Goal: Navigation & Orientation: Find specific page/section

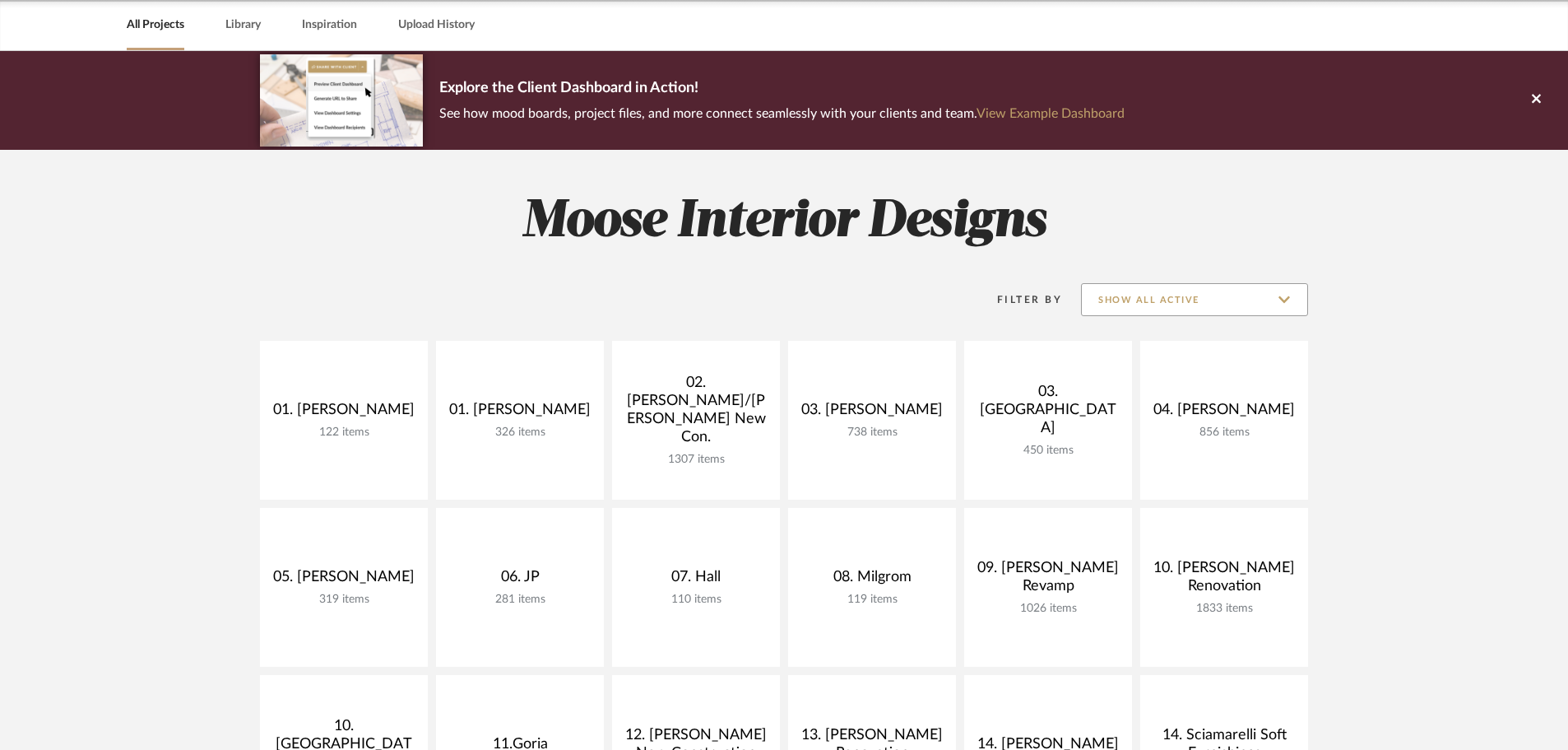
scroll to position [82, 0]
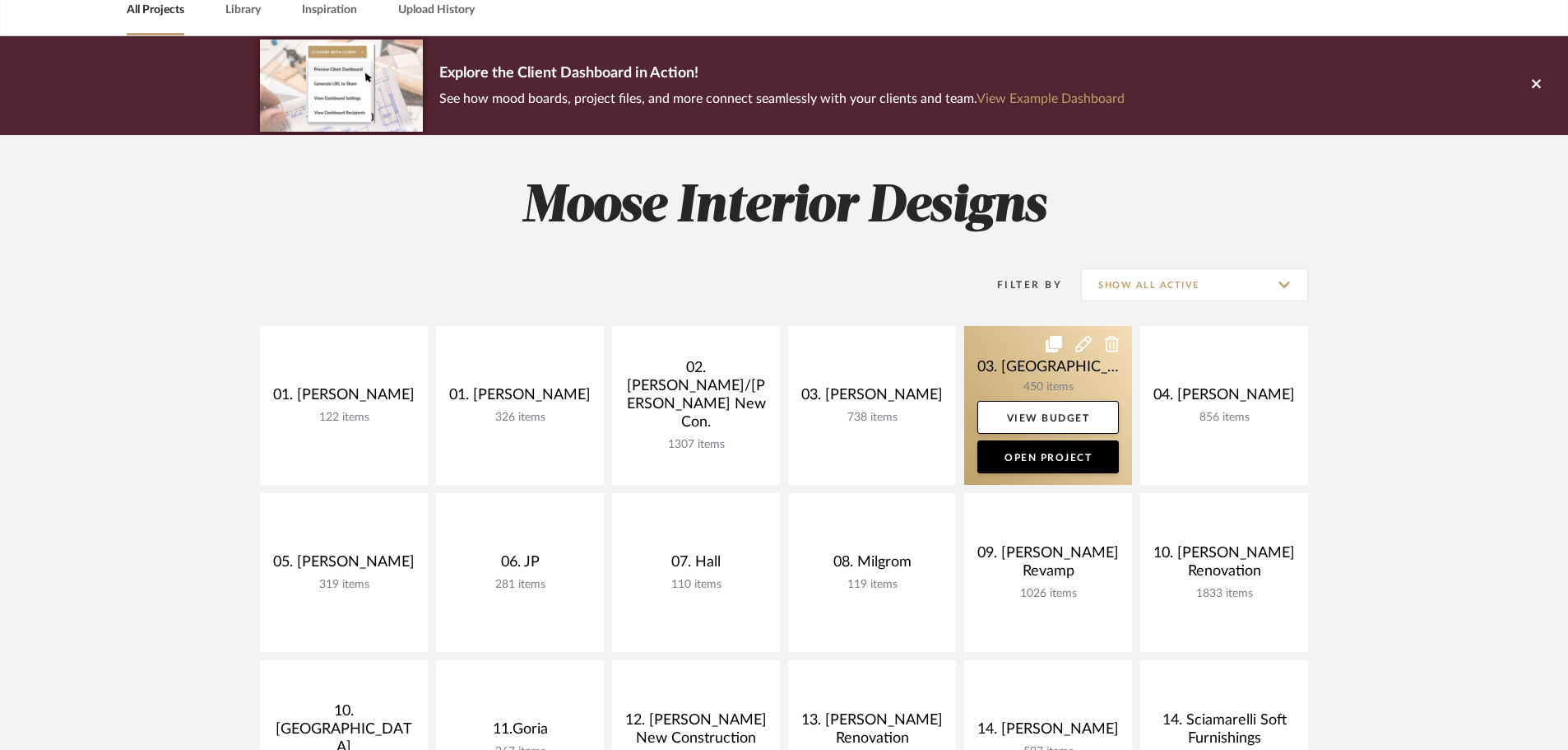
click at [1041, 377] on link at bounding box center [1048, 405] width 167 height 158
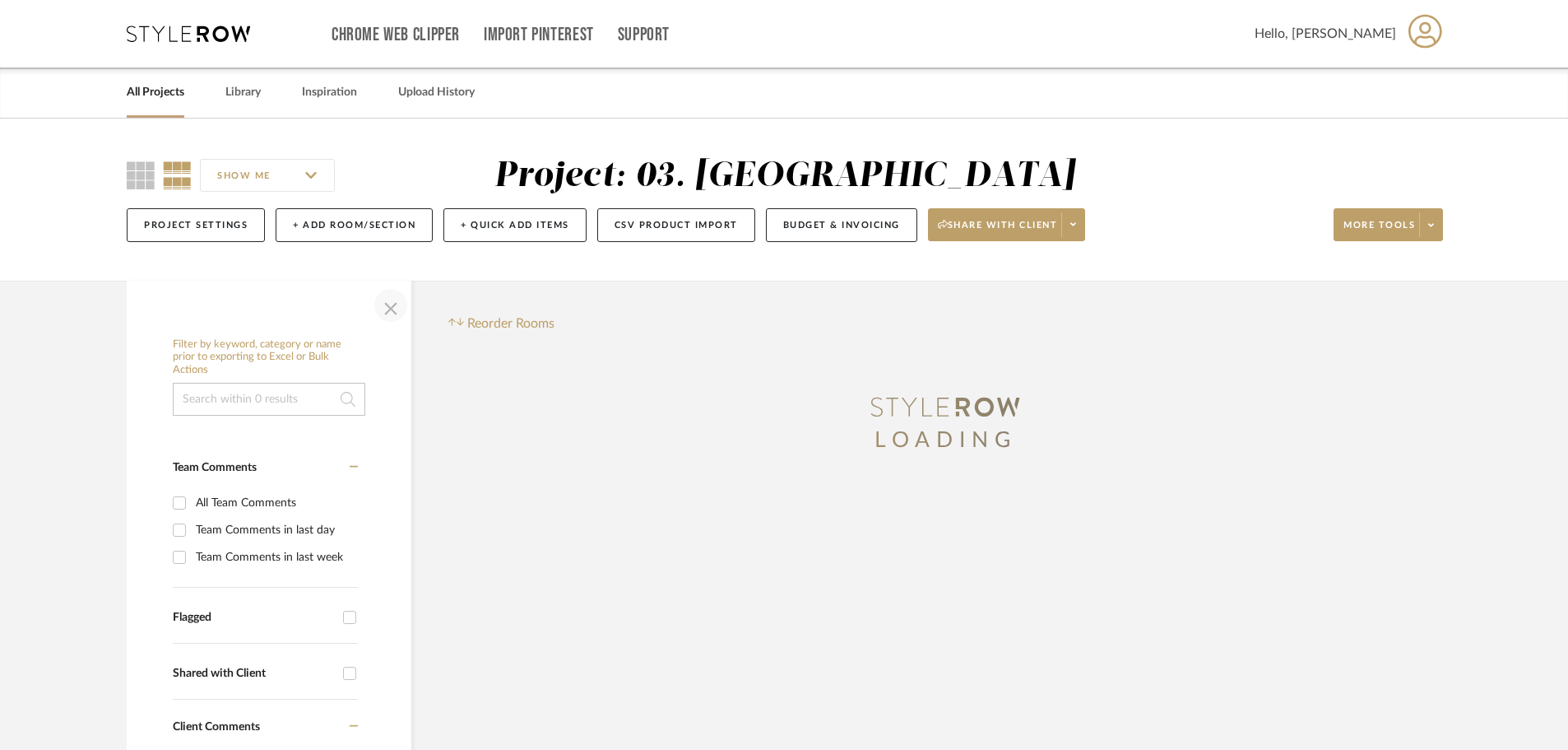
click at [405, 302] on span "button" at bounding box center [391, 305] width 40 height 40
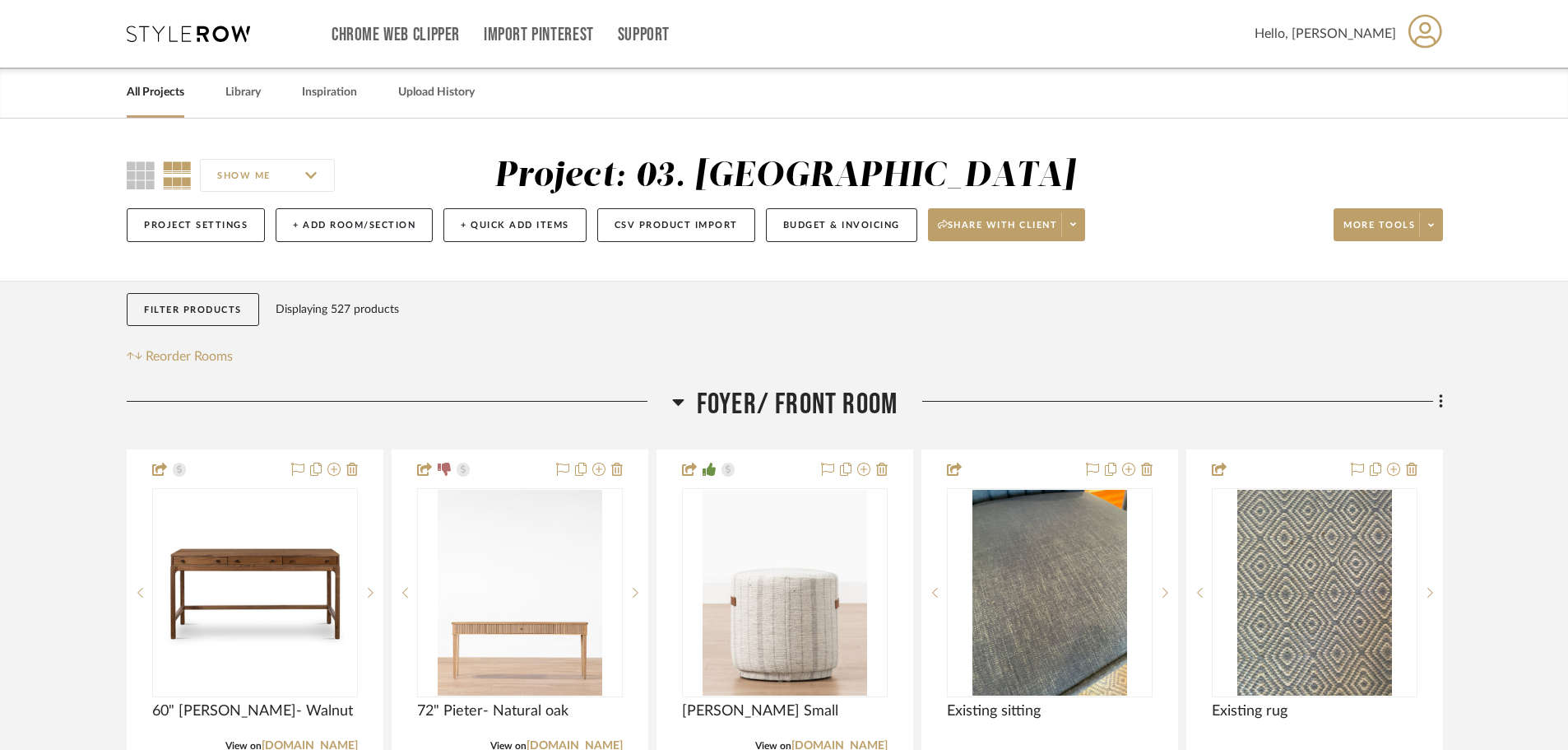
scroll to position [164, 0]
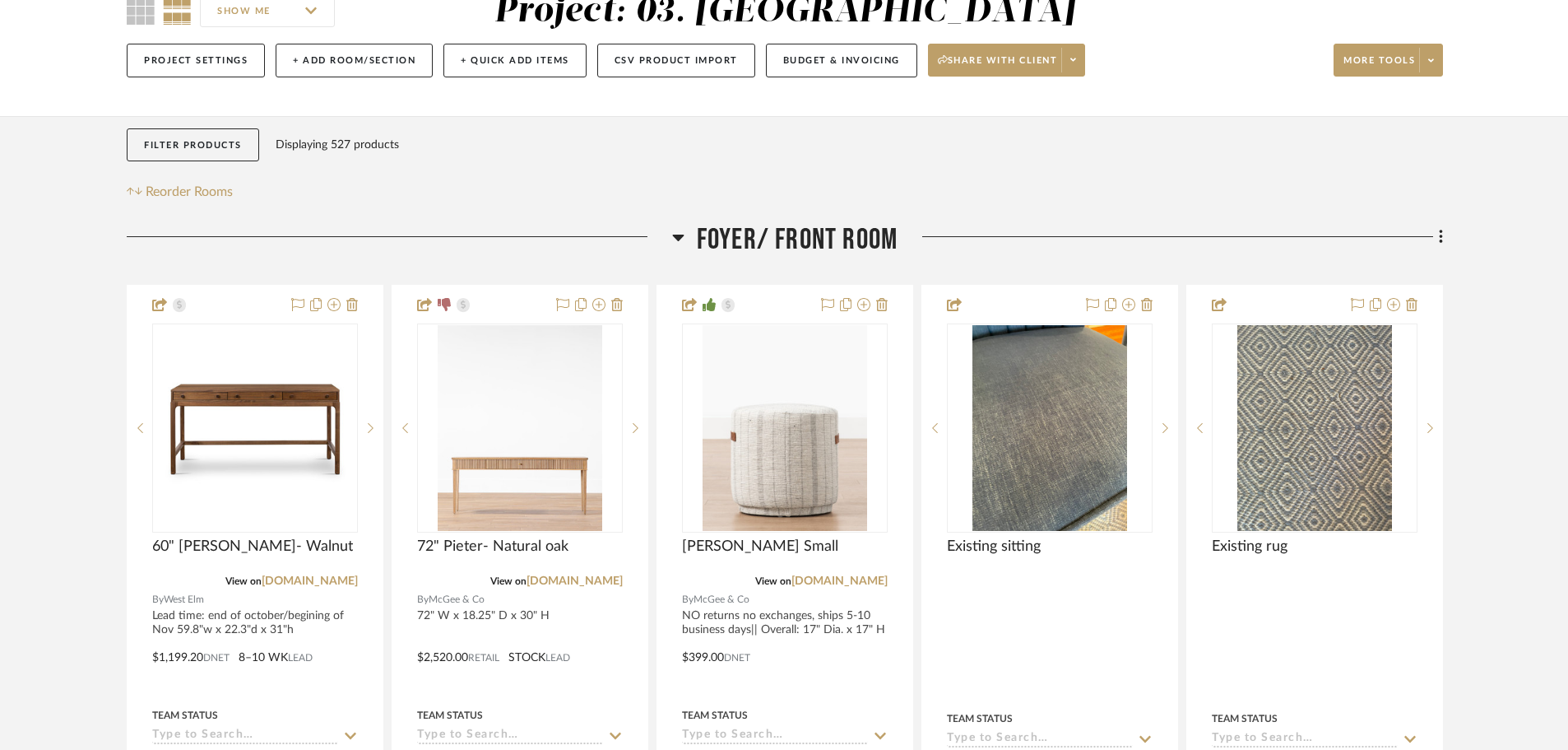
click at [790, 250] on span "Foyer/ Front Room" at bounding box center [797, 240] width 201 height 36
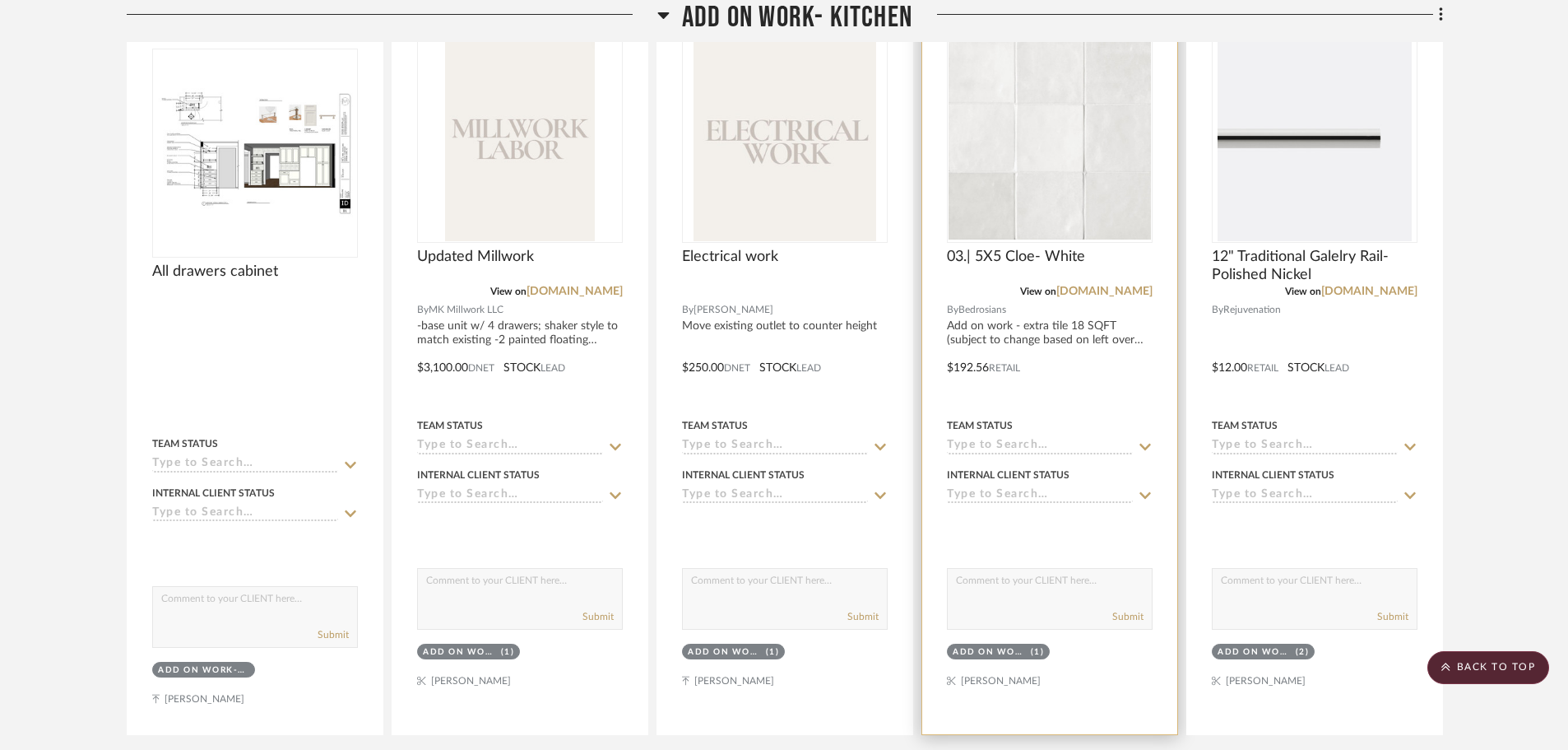
scroll to position [576, 0]
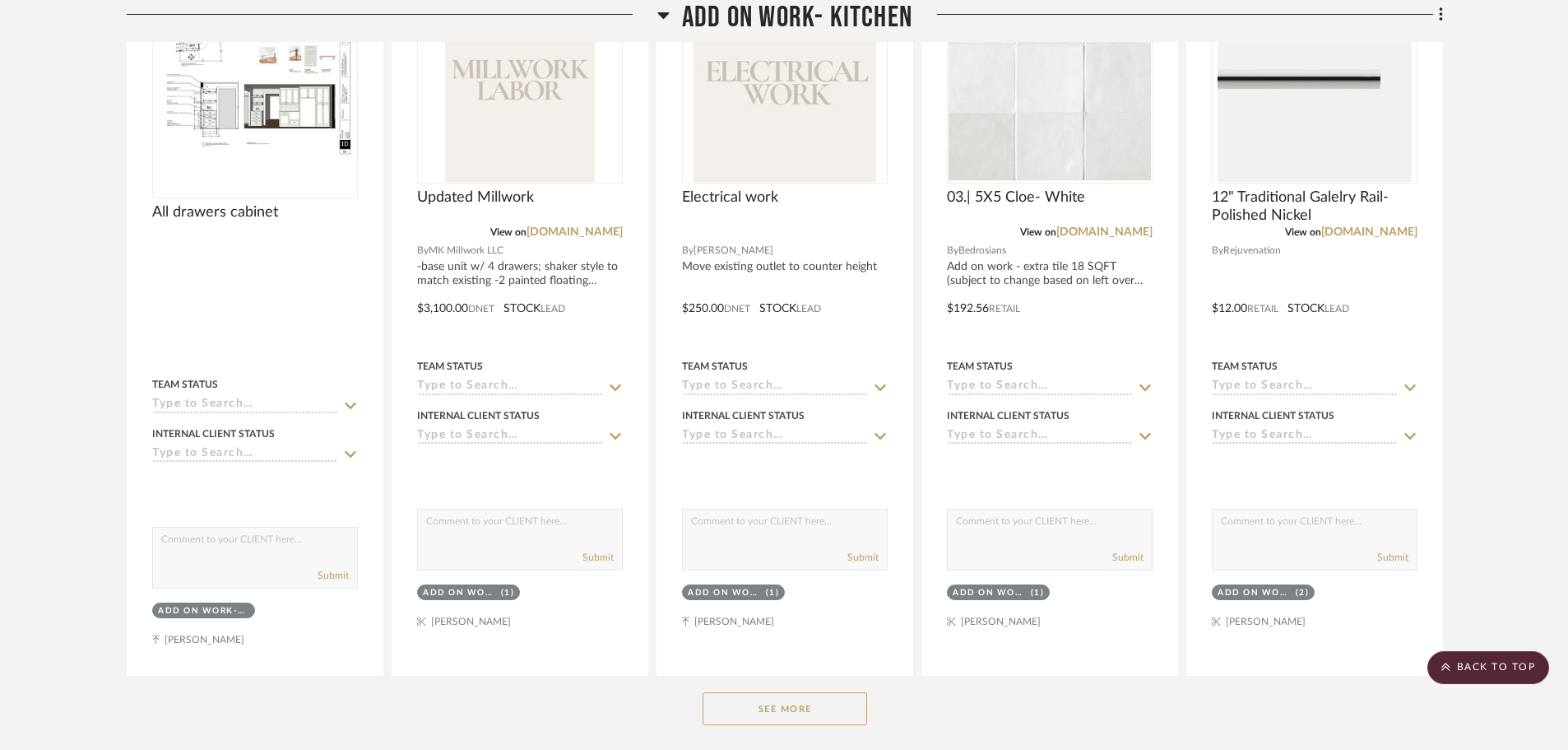
click at [789, 709] on button "See More" at bounding box center [784, 709] width 164 height 33
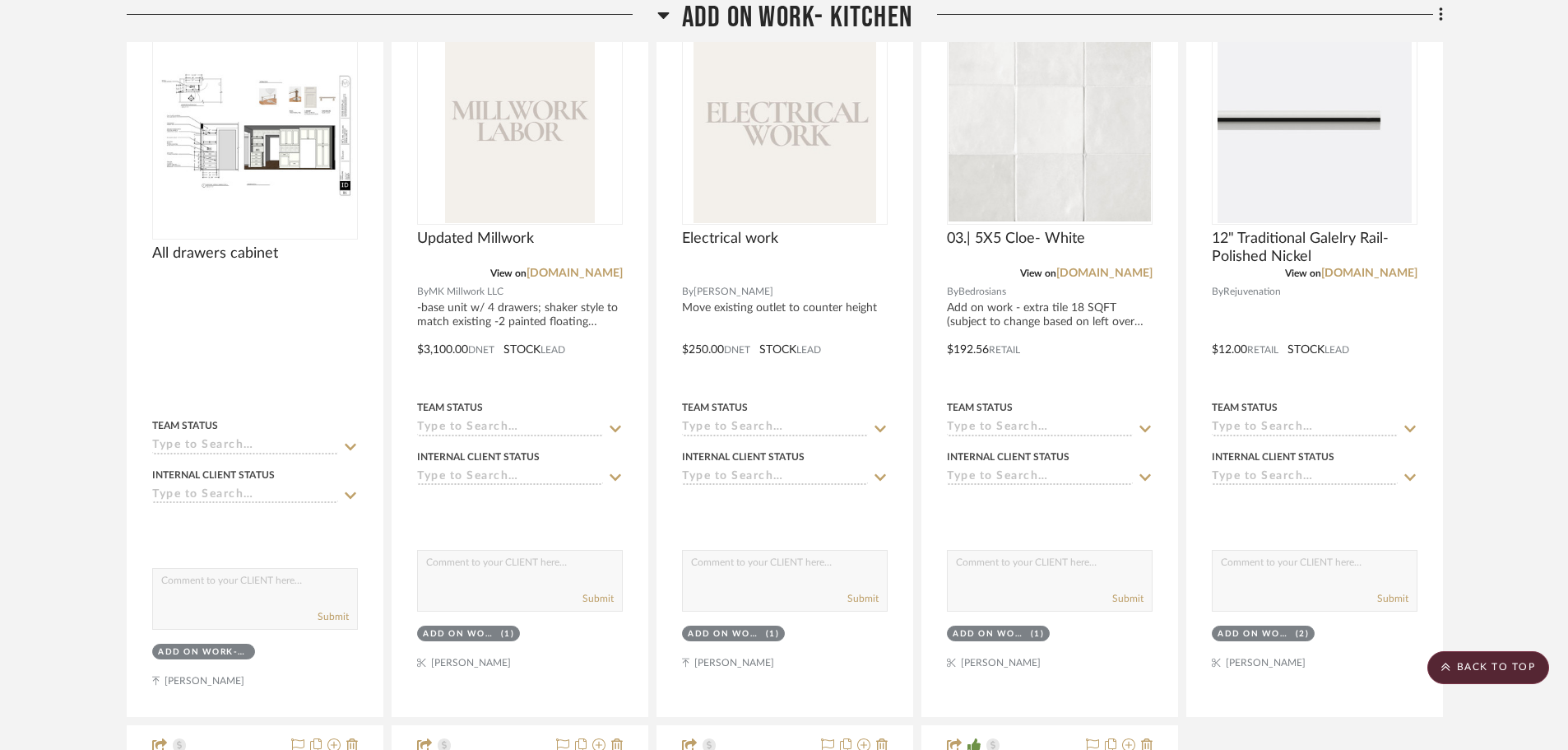
scroll to position [494, 0]
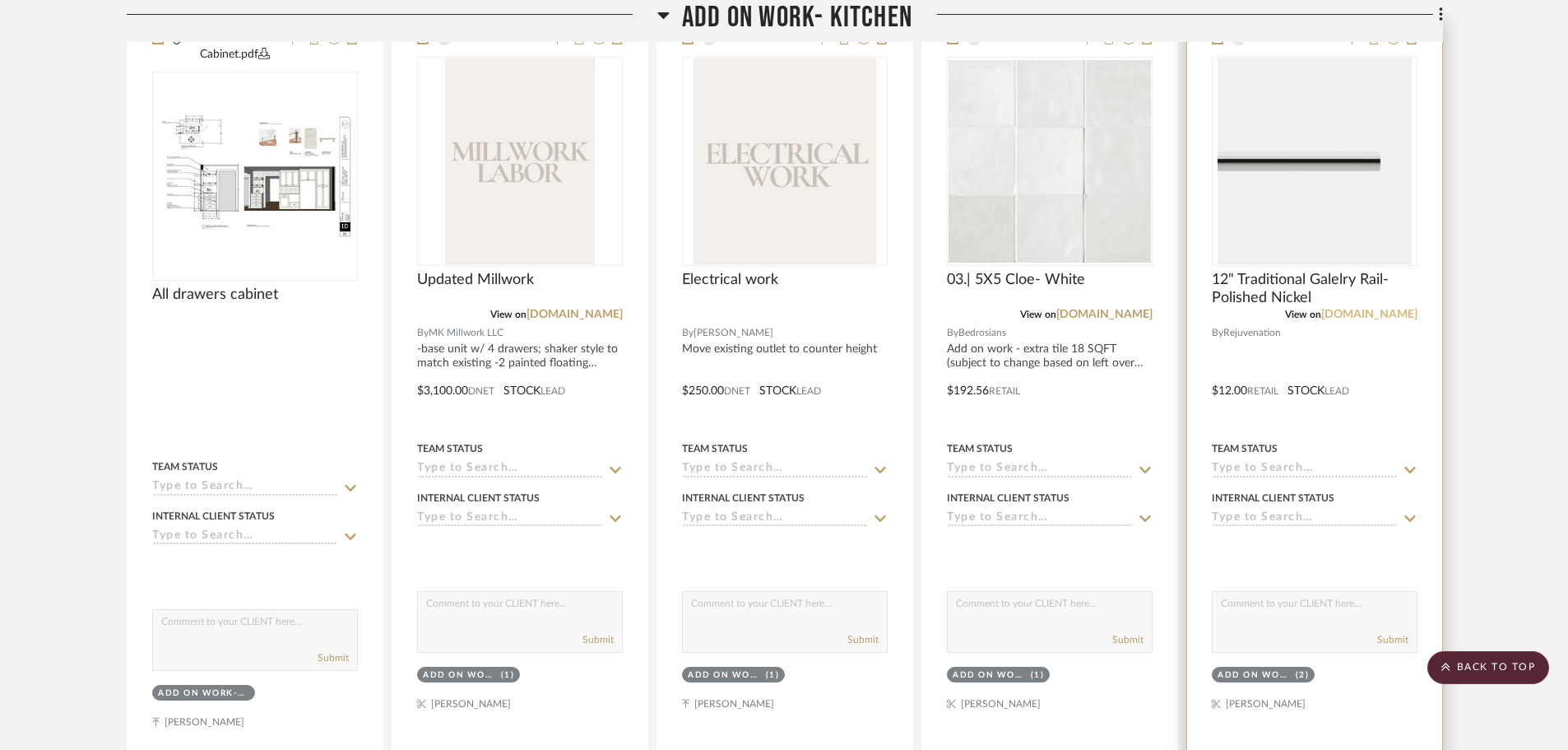
click at [1355, 314] on link "[DOMAIN_NAME]" at bounding box center [1369, 314] width 96 height 12
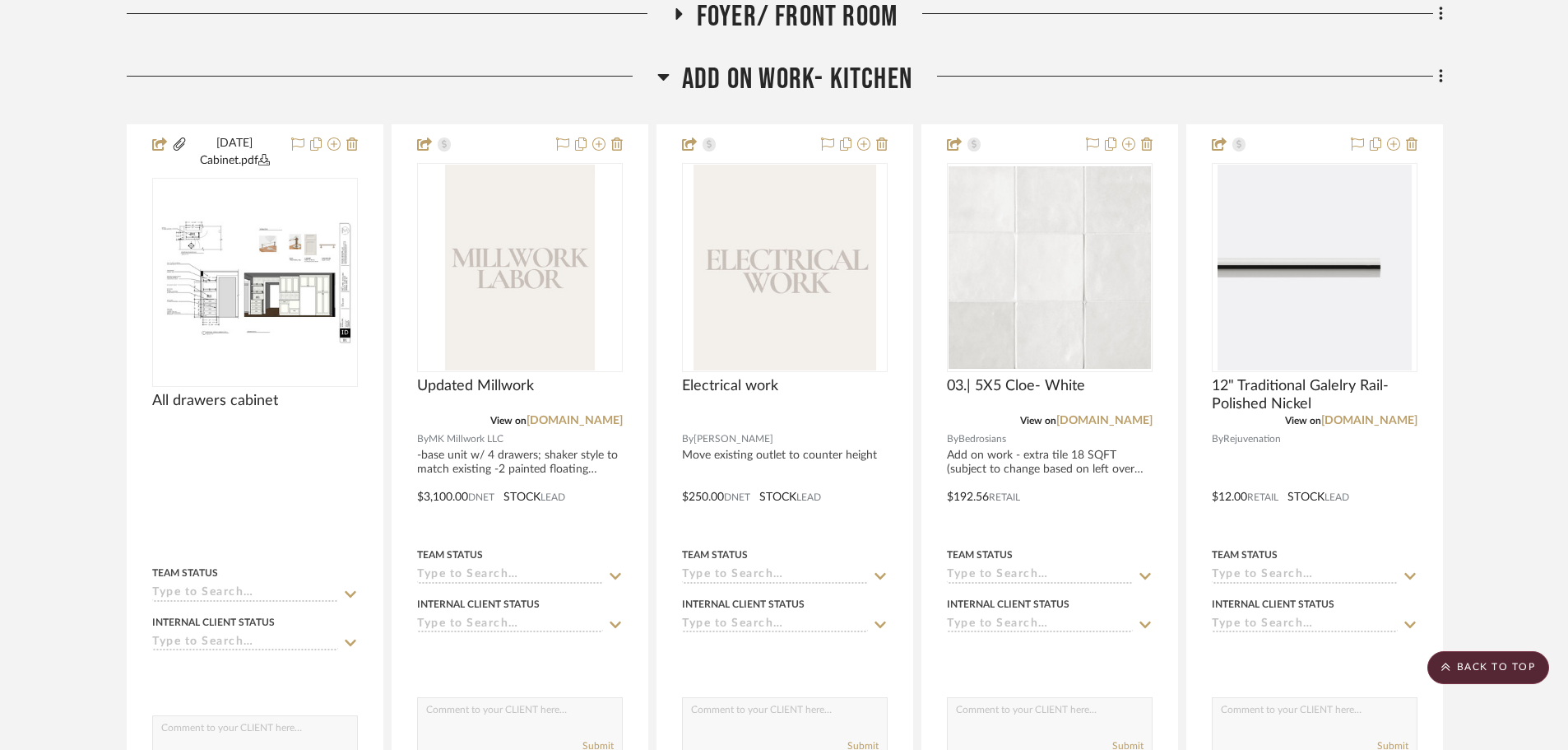
scroll to position [0, 0]
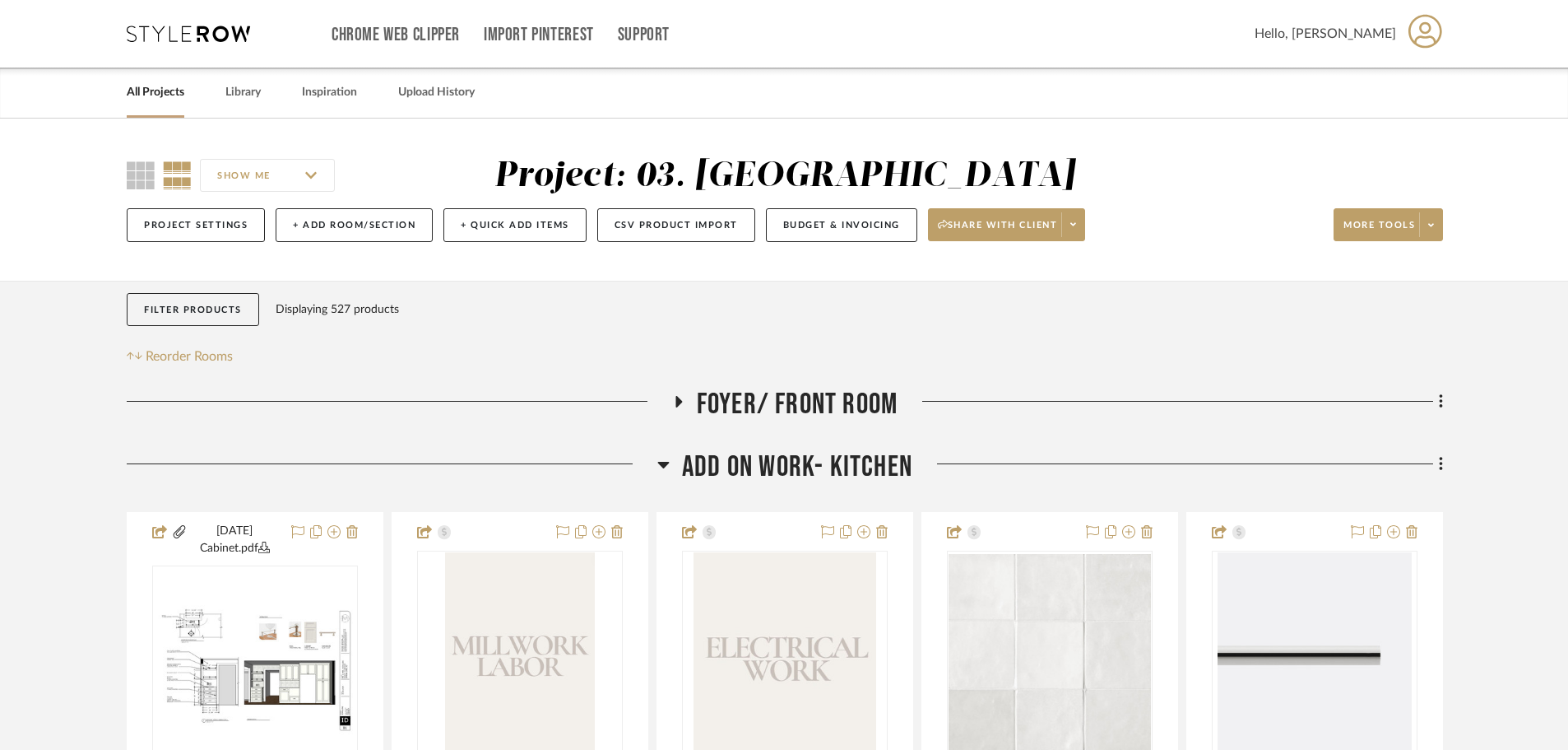
click at [172, 98] on link "All Projects" at bounding box center [155, 92] width 57 height 22
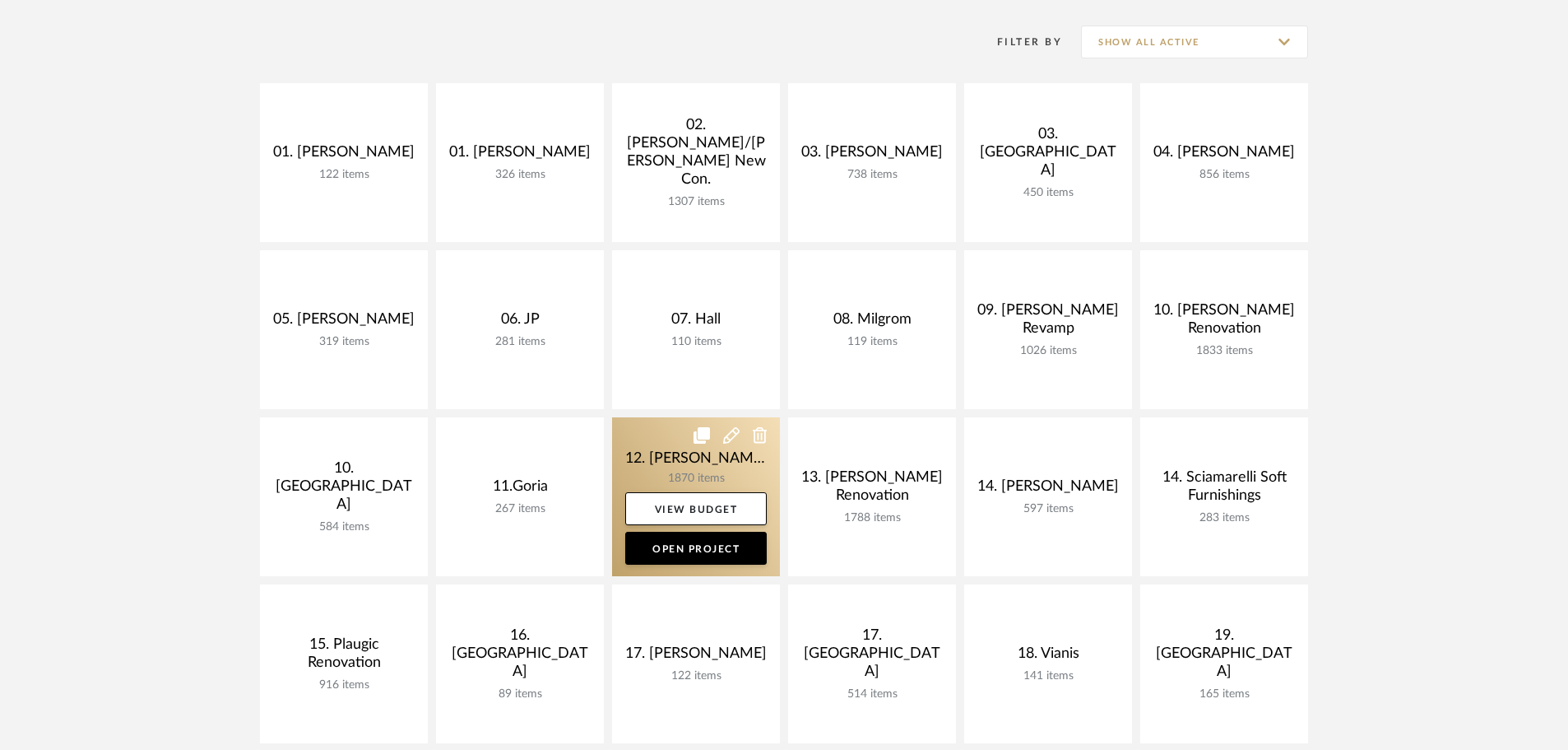
scroll to position [329, 0]
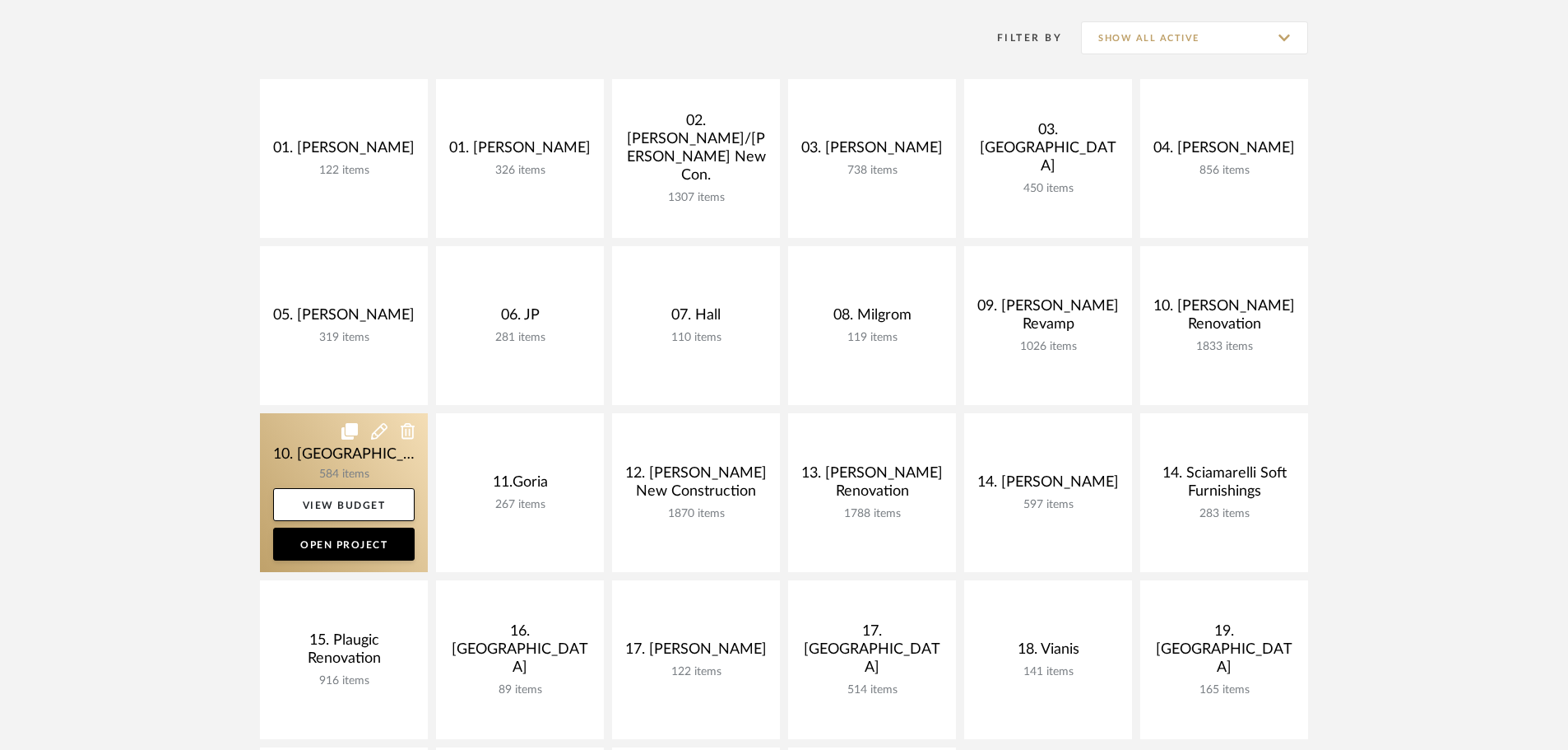
click at [374, 438] on icon at bounding box center [379, 431] width 17 height 17
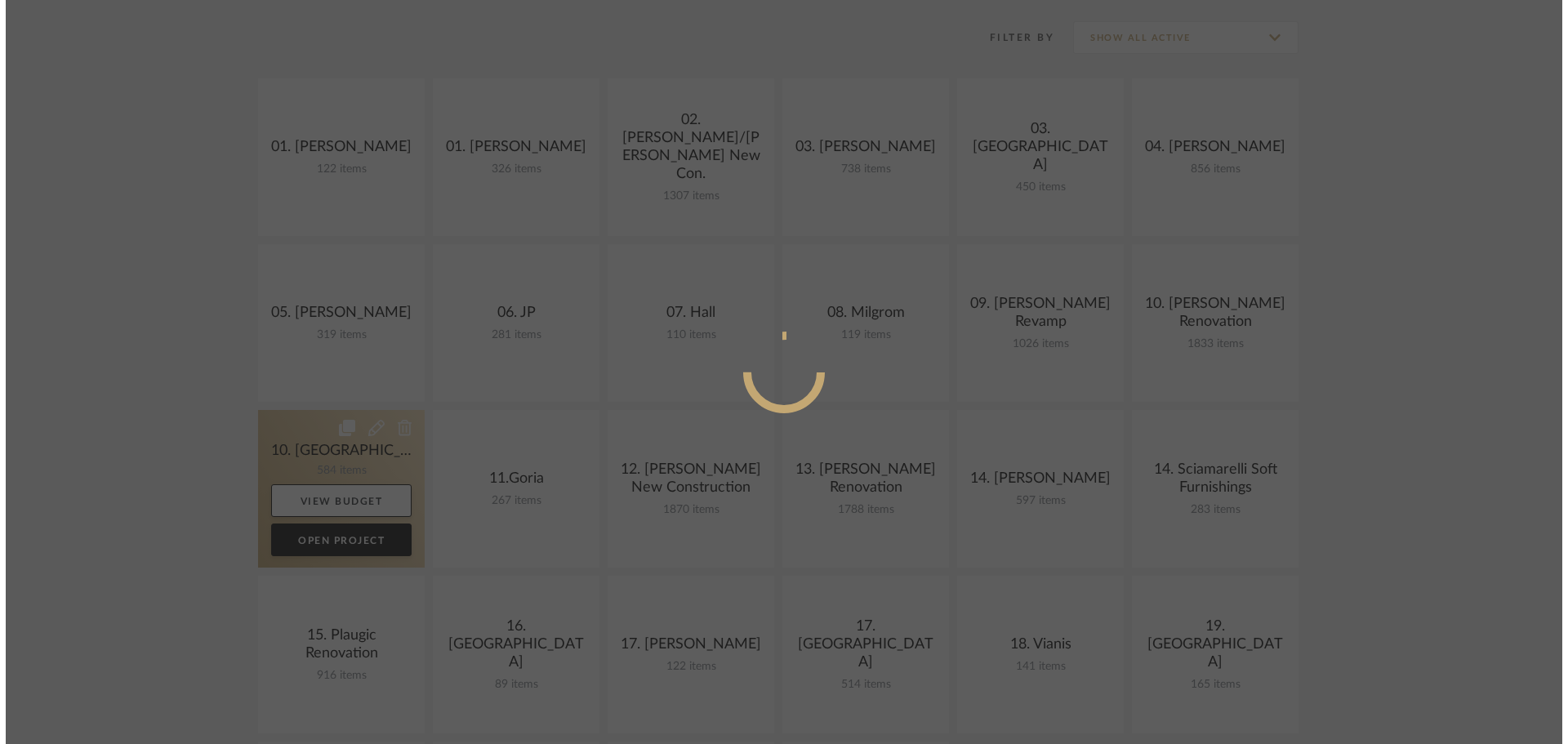
scroll to position [0, 0]
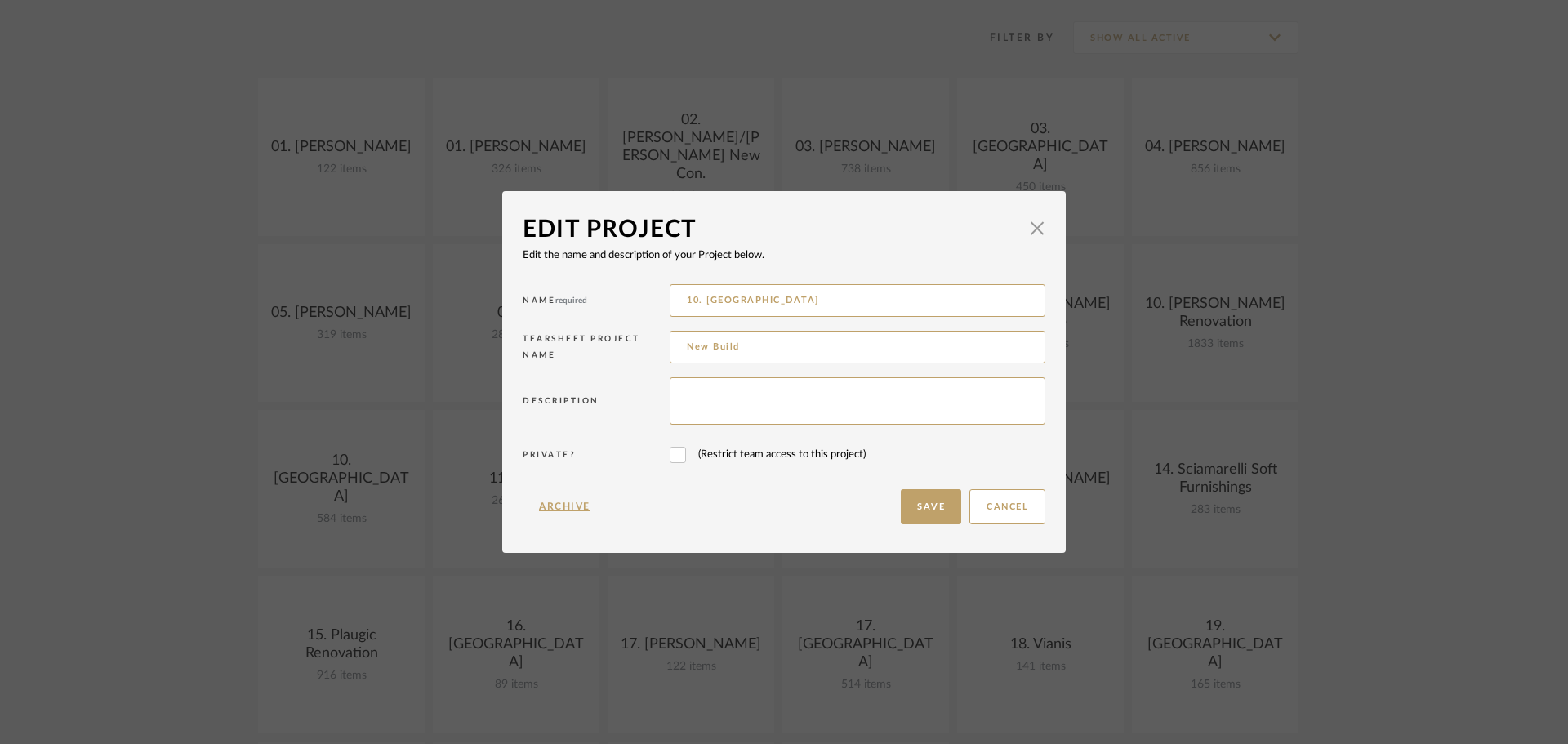
click at [250, 441] on div "Edit Project × Edit the name and description of your Project below. Name requir…" at bounding box center [784, 372] width 1568 height 744
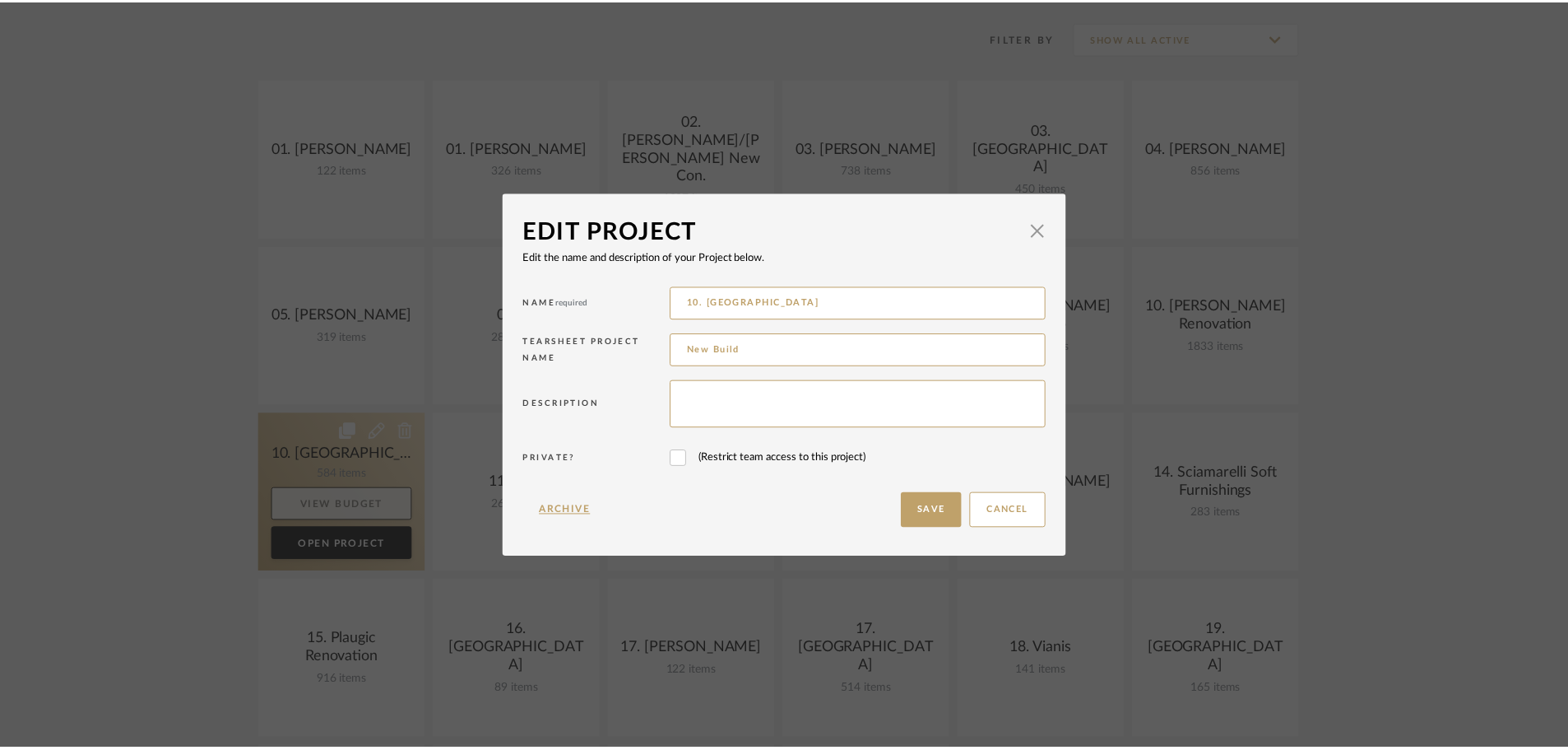
scroll to position [329, 0]
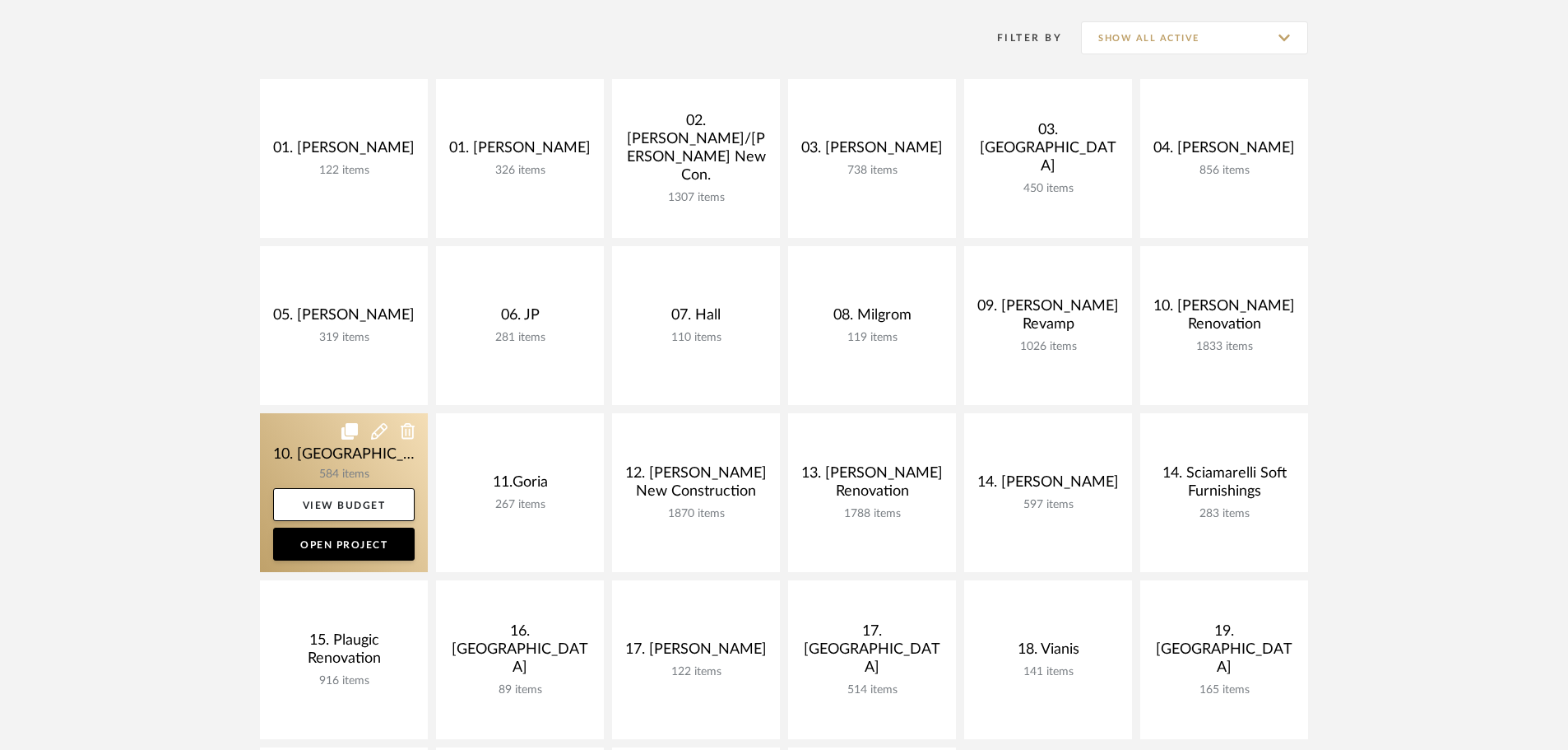
click at [331, 473] on link at bounding box center [343, 492] width 167 height 158
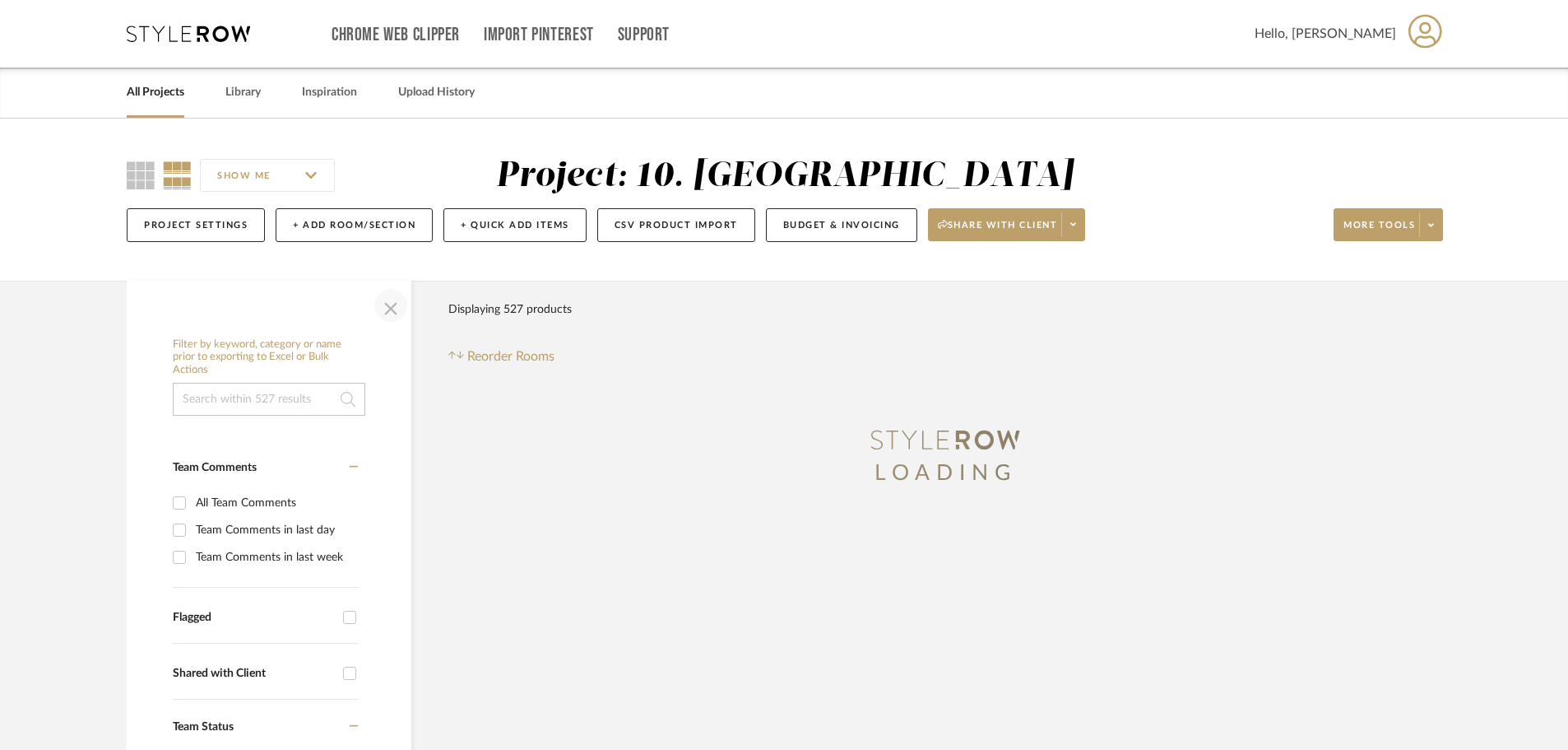
click at [386, 311] on span "button" at bounding box center [391, 305] width 40 height 40
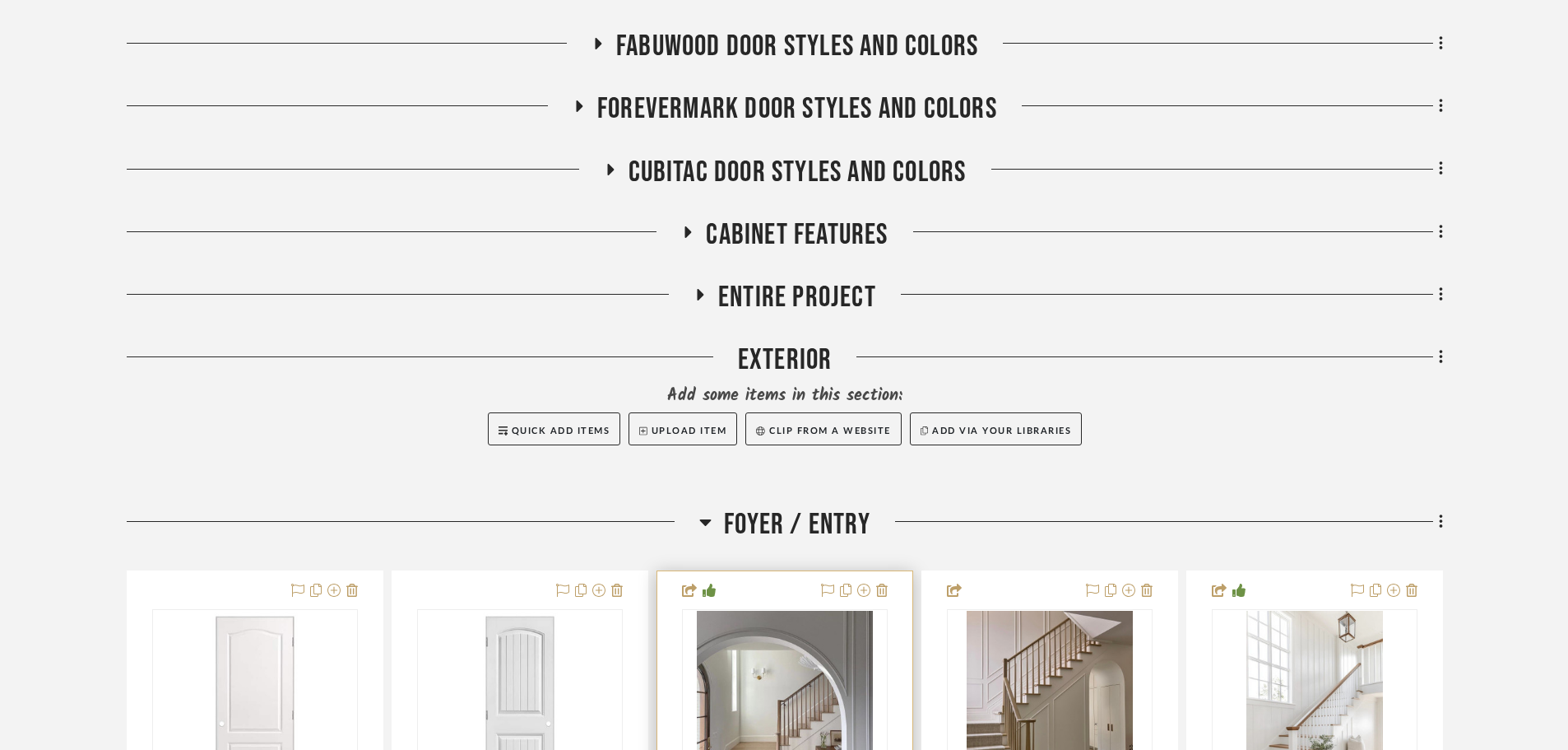
scroll to position [636, 0]
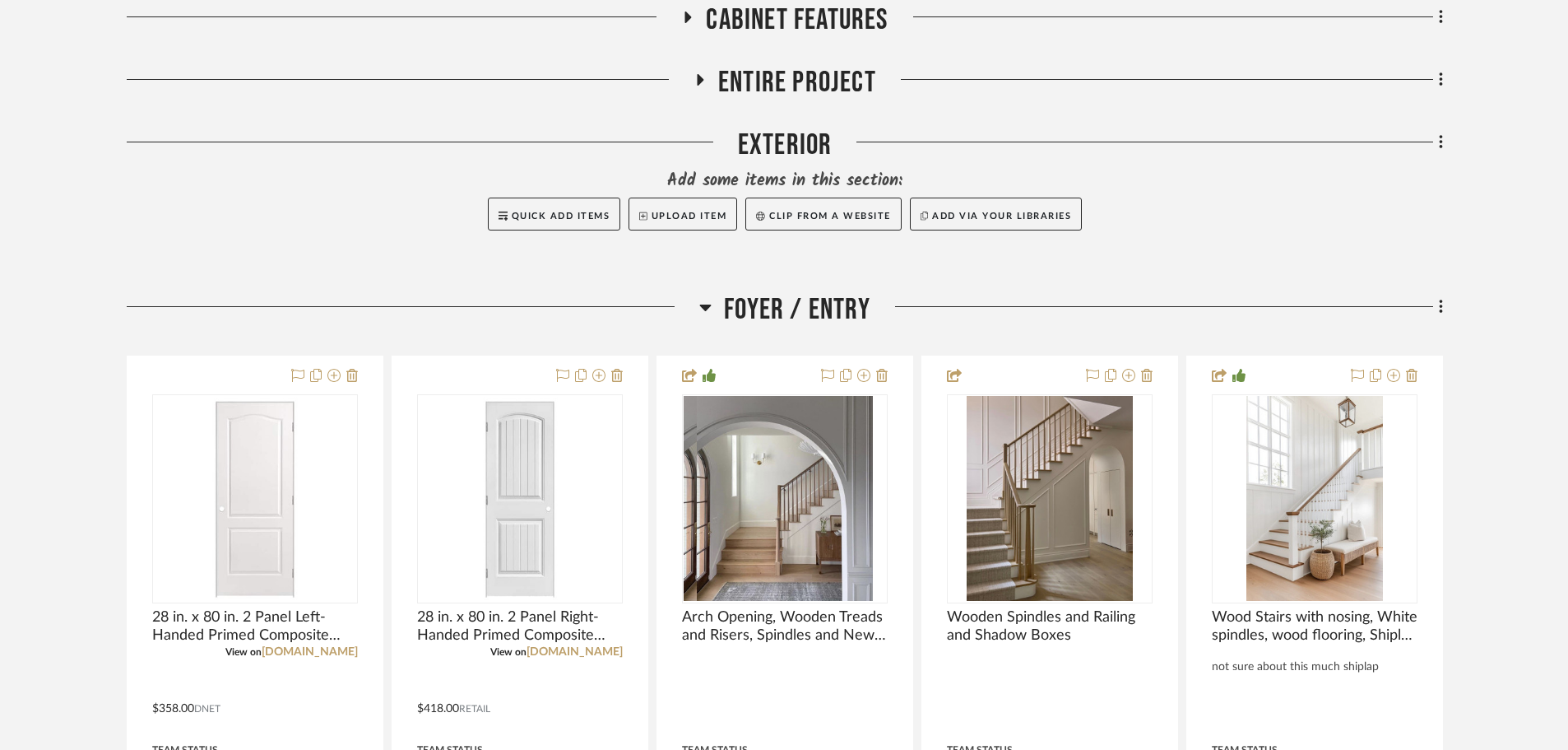
click at [773, 319] on span "Foyer / Entry" at bounding box center [797, 309] width 147 height 36
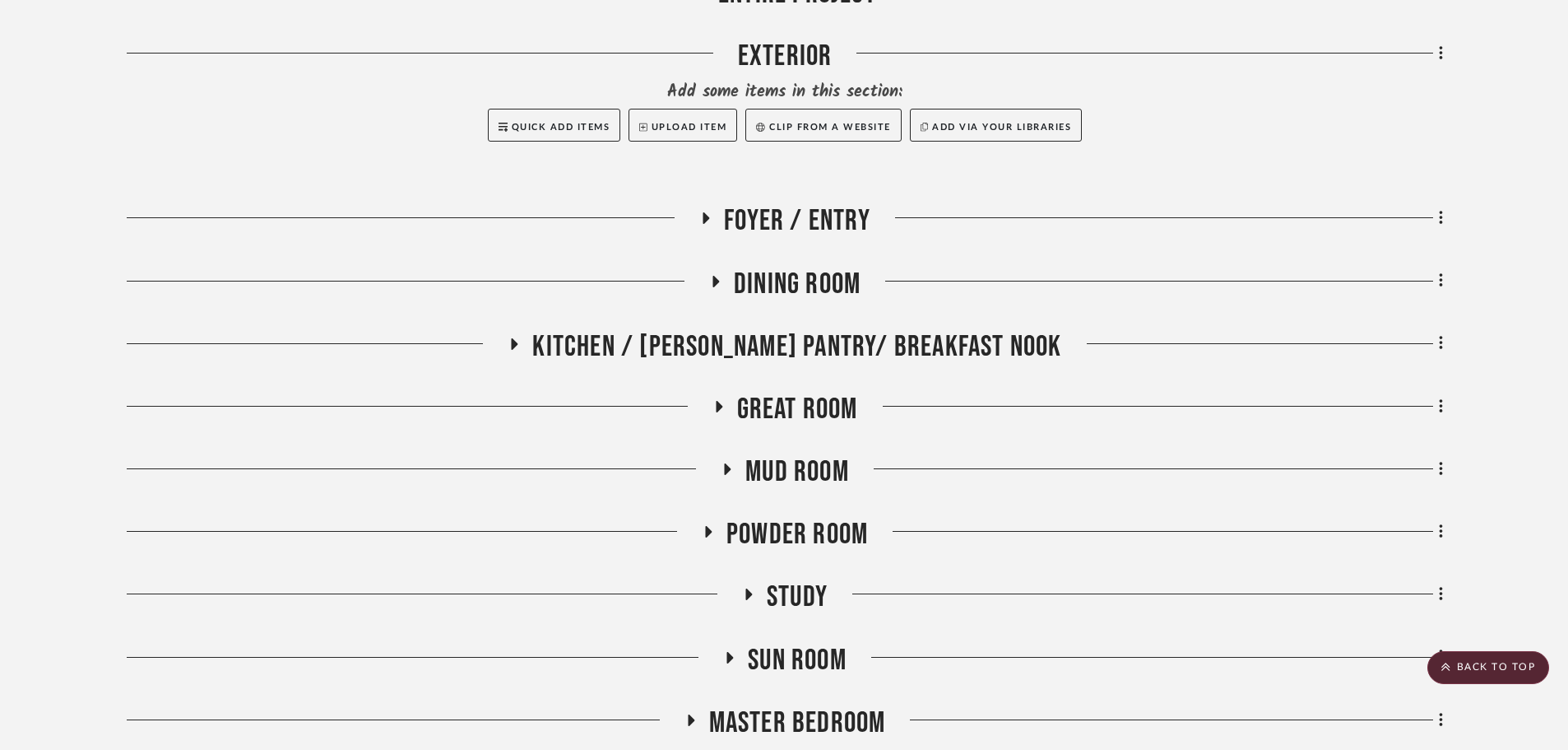
scroll to position [553, 0]
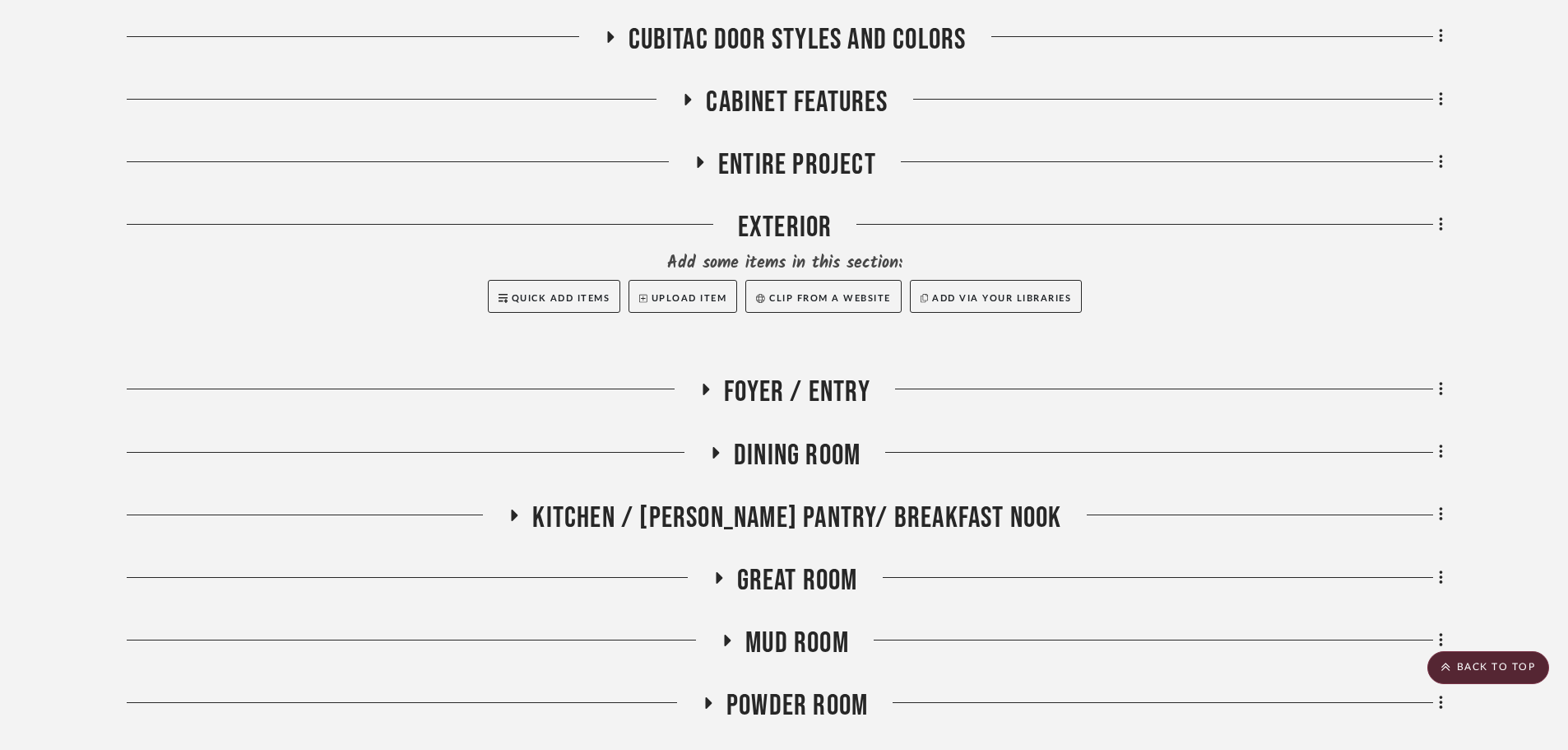
click at [803, 515] on span "Kitchen / [PERSON_NAME] Pantry/ Breakfast Nook" at bounding box center [797, 518] width 529 height 36
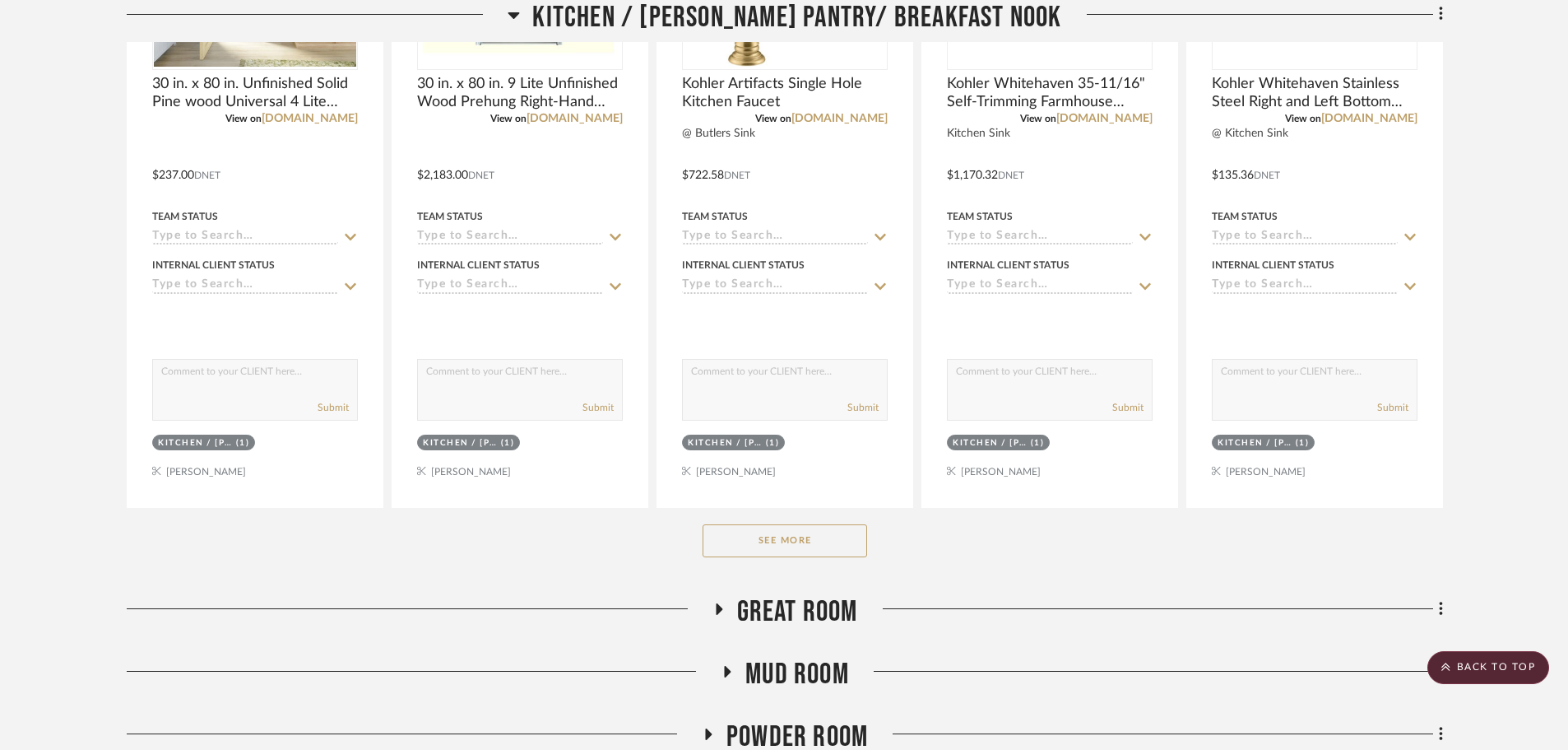
click at [803, 548] on button "See More" at bounding box center [784, 541] width 164 height 33
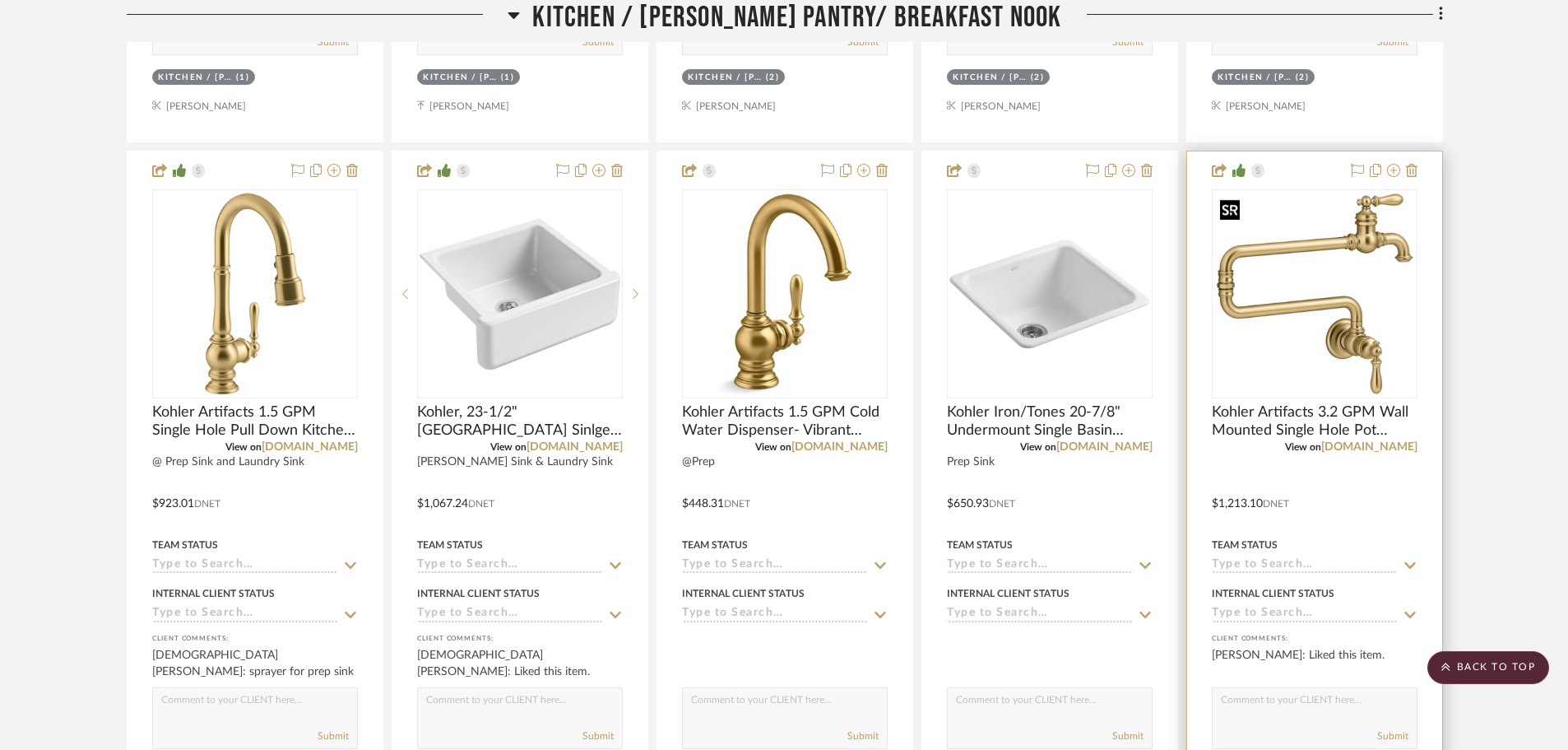
scroll to position [2364, 0]
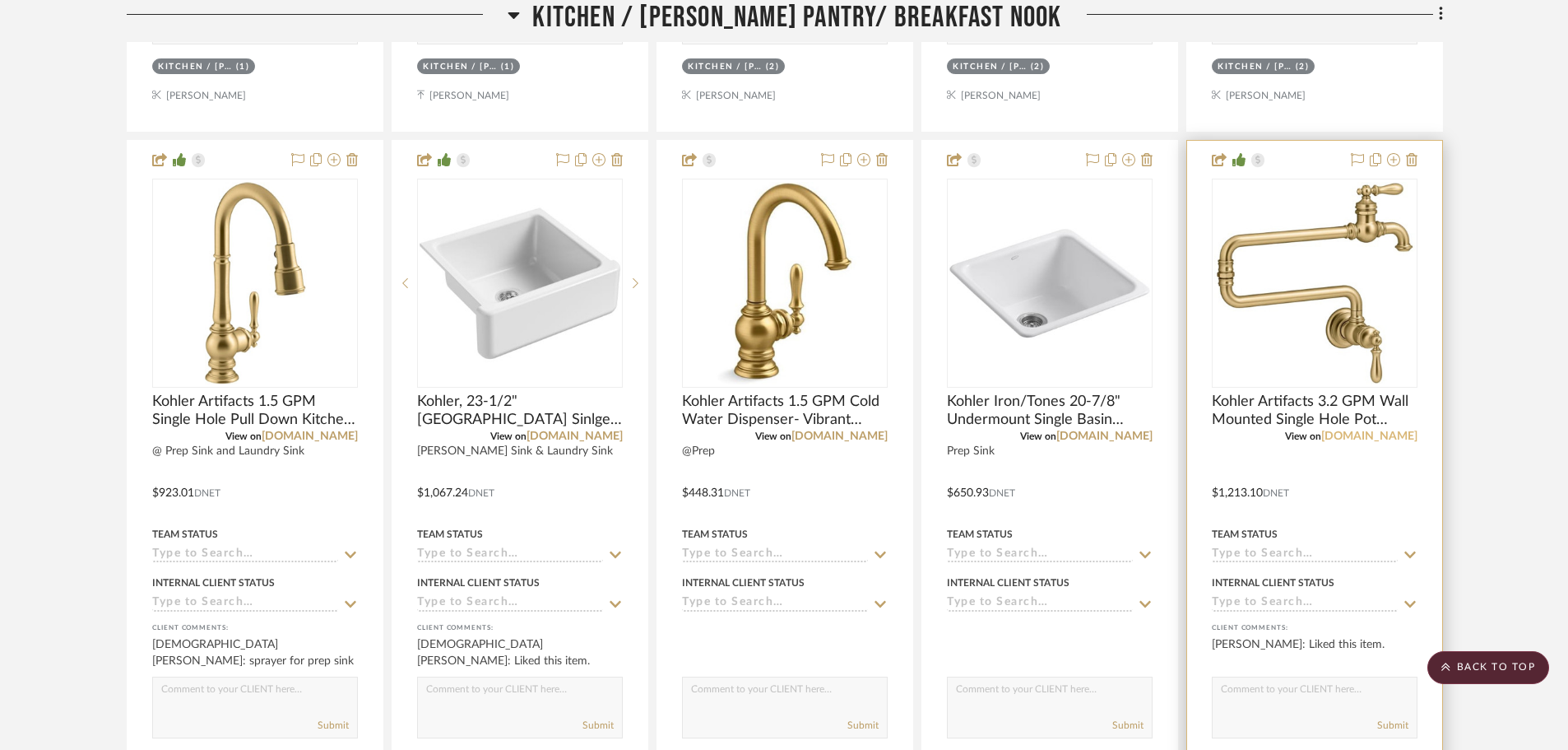
click at [1393, 436] on link "[DOMAIN_NAME]" at bounding box center [1369, 436] width 96 height 12
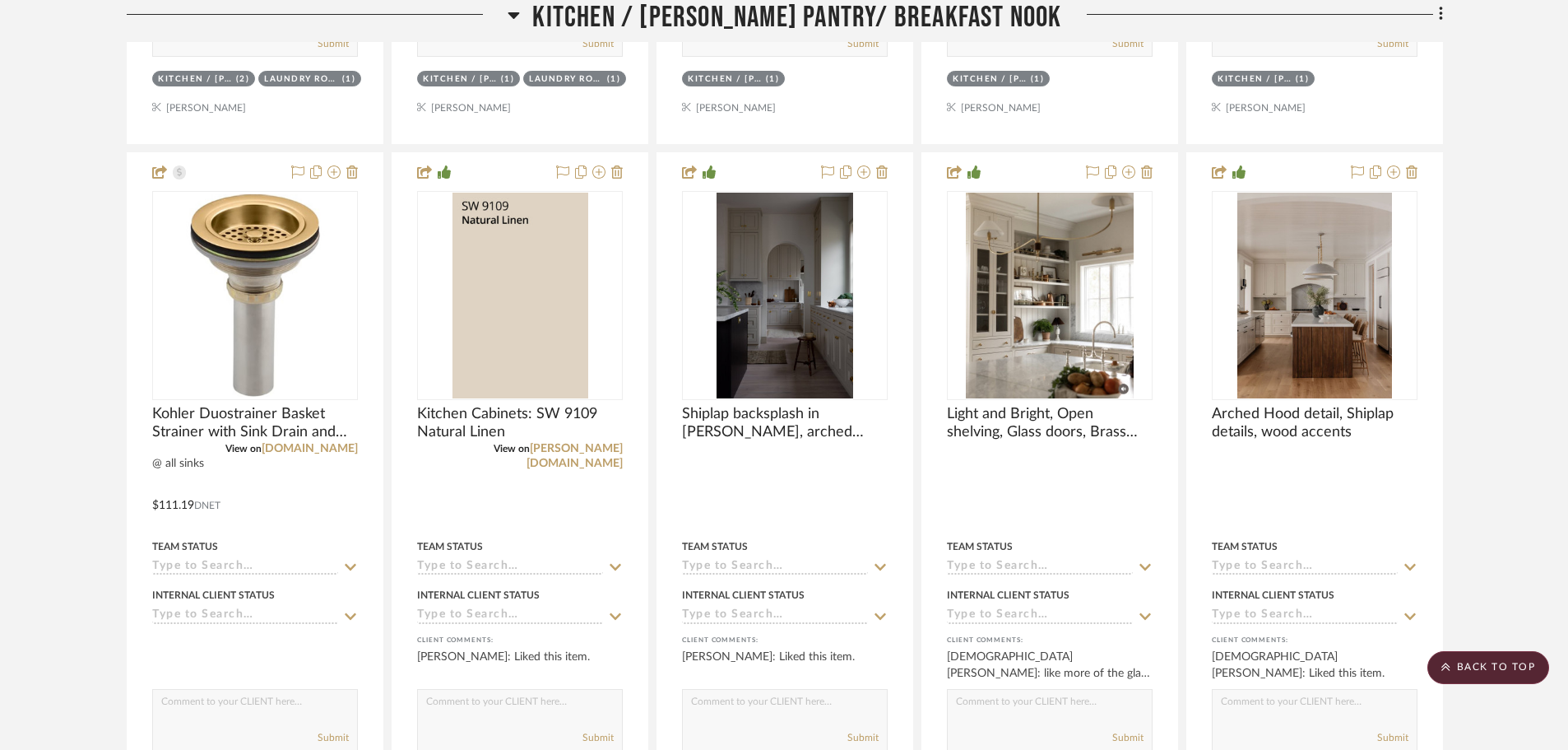
scroll to position [3104, 0]
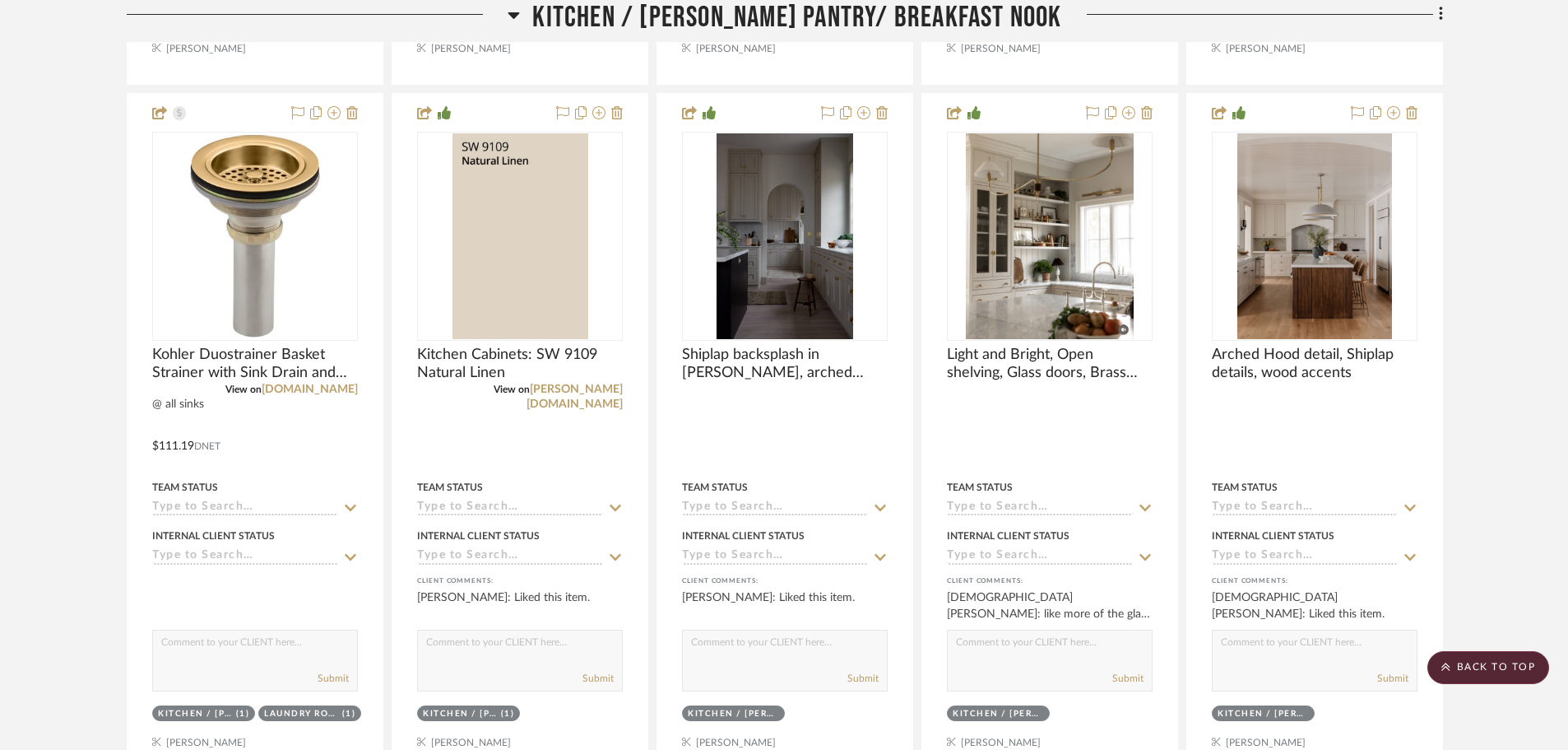
click at [90, 453] on project-details-page "SHOW ME Project: 10. [PERSON_NAME] Project Settings + Add Room/Section + Quick …" at bounding box center [784, 233] width 1568 height 6439
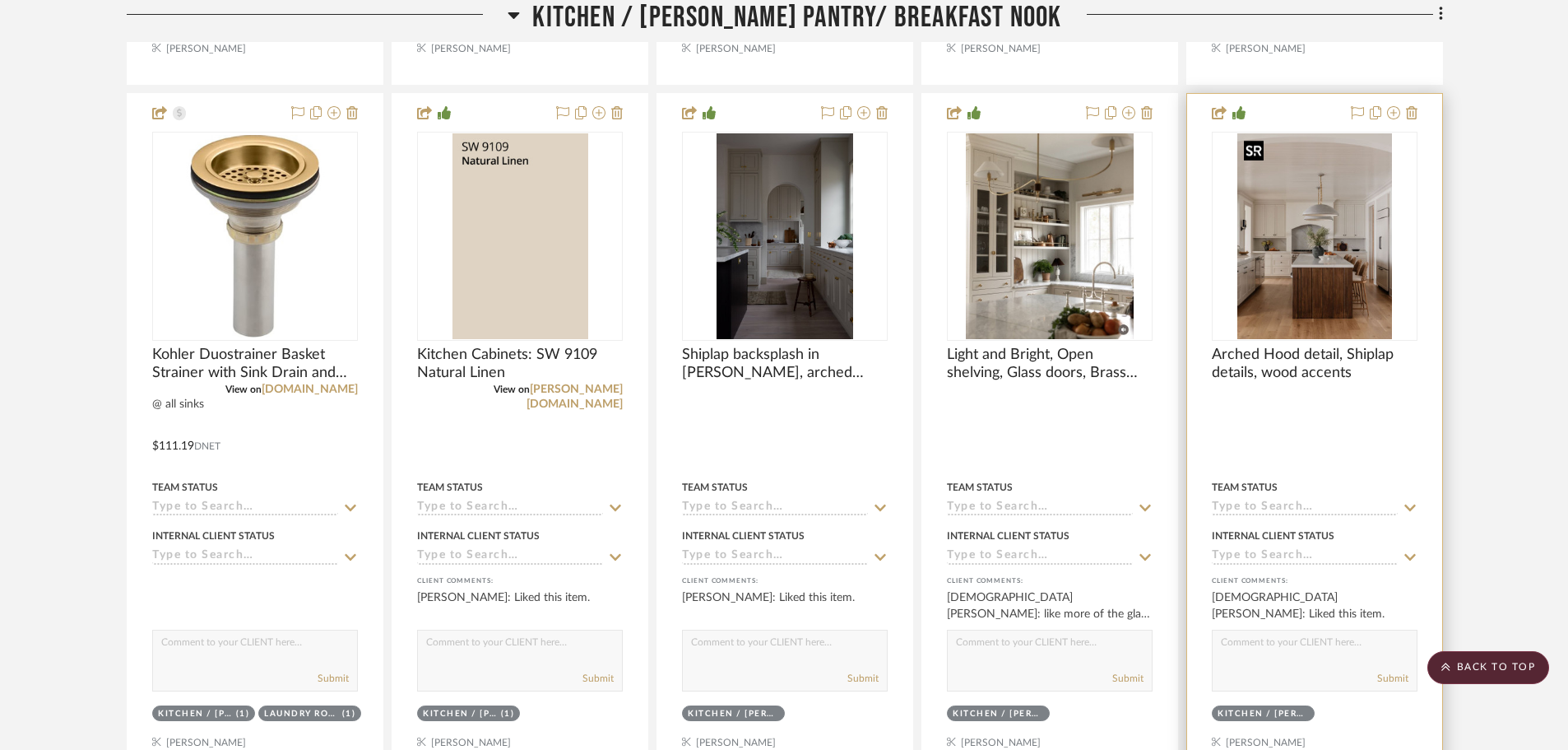
click at [1322, 300] on img "0" at bounding box center [1314, 236] width 154 height 206
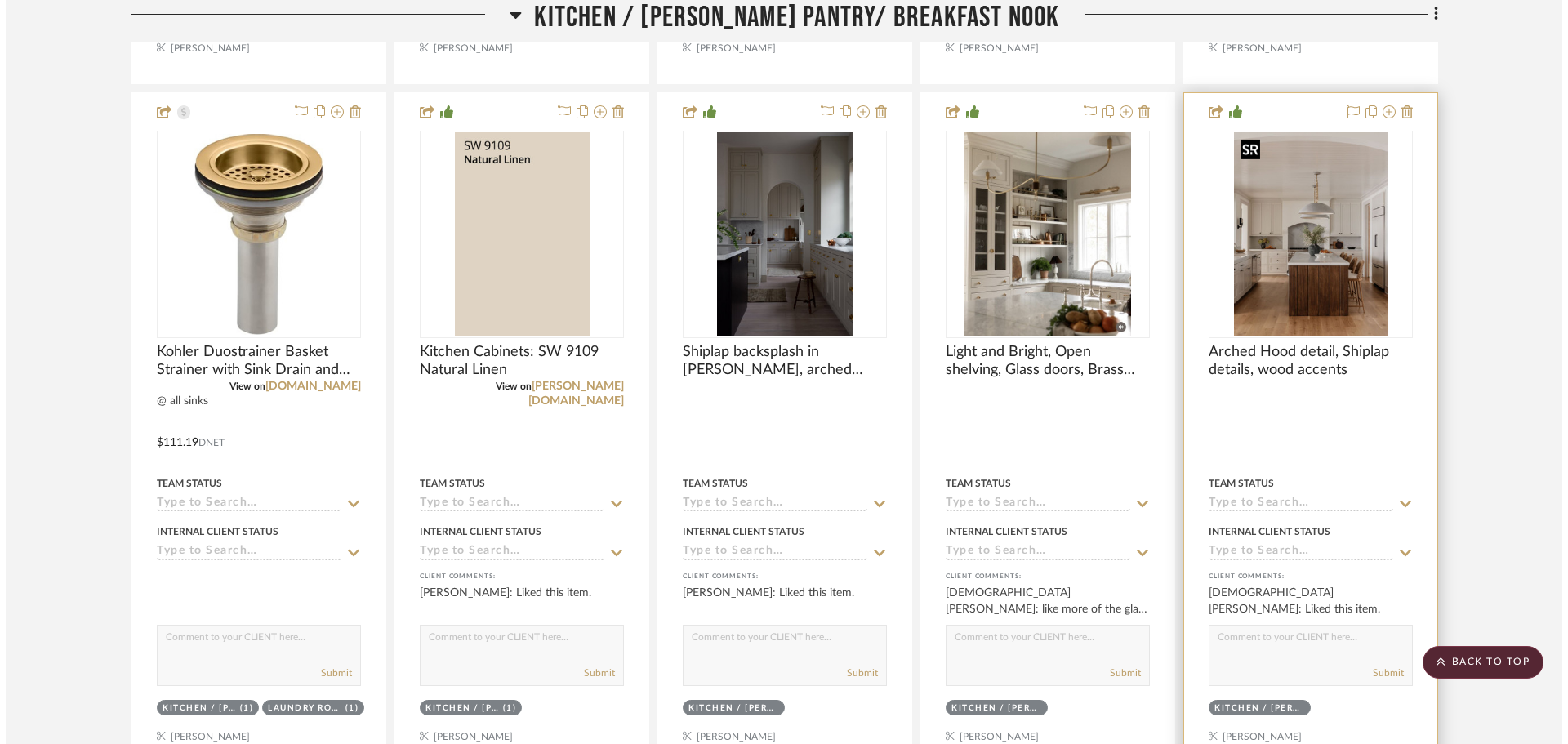
scroll to position [0, 0]
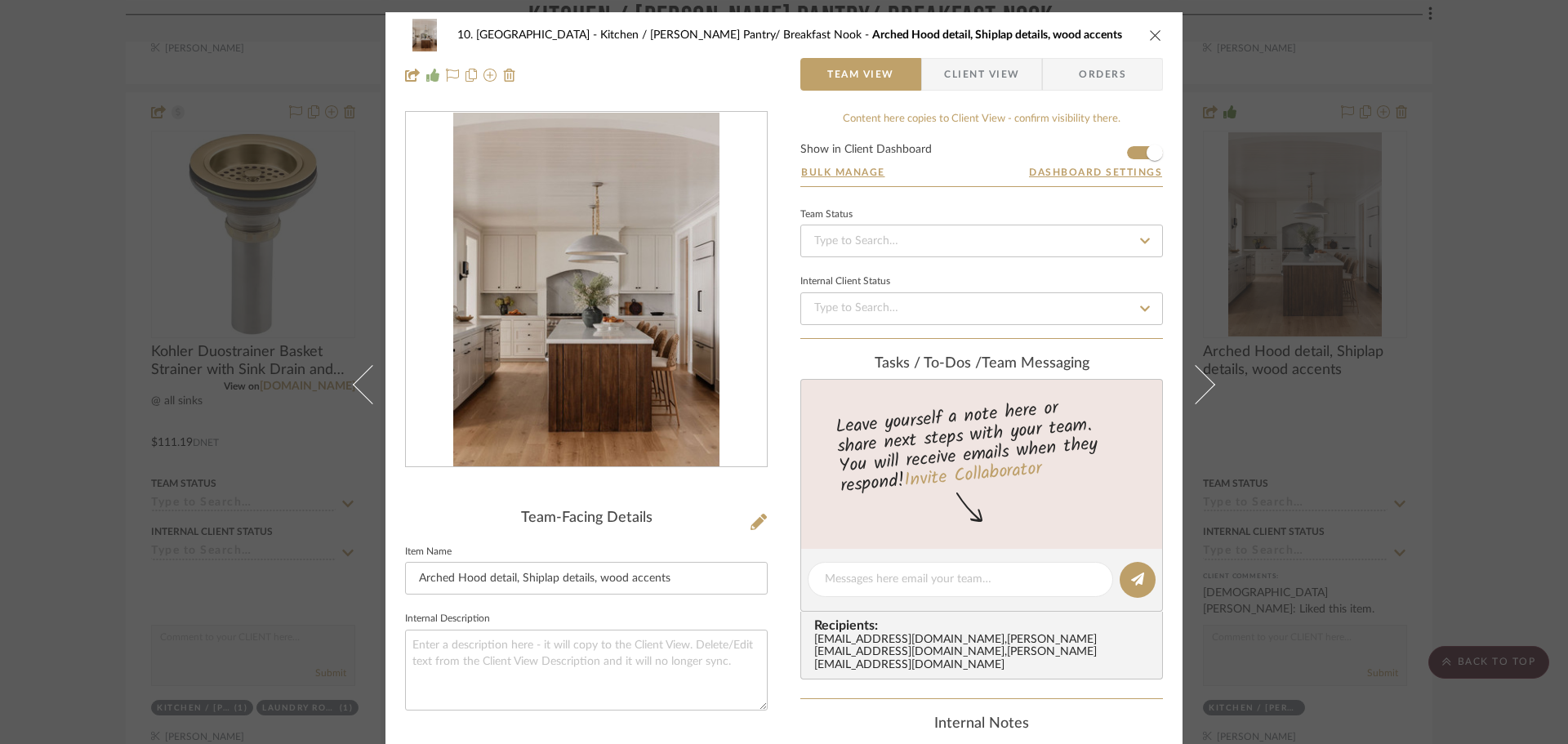
click at [68, 513] on div "10. [PERSON_NAME] Kitchen / [PERSON_NAME] Pantry/ Breakfast Nook Arched Hood de…" at bounding box center [784, 372] width 1568 height 744
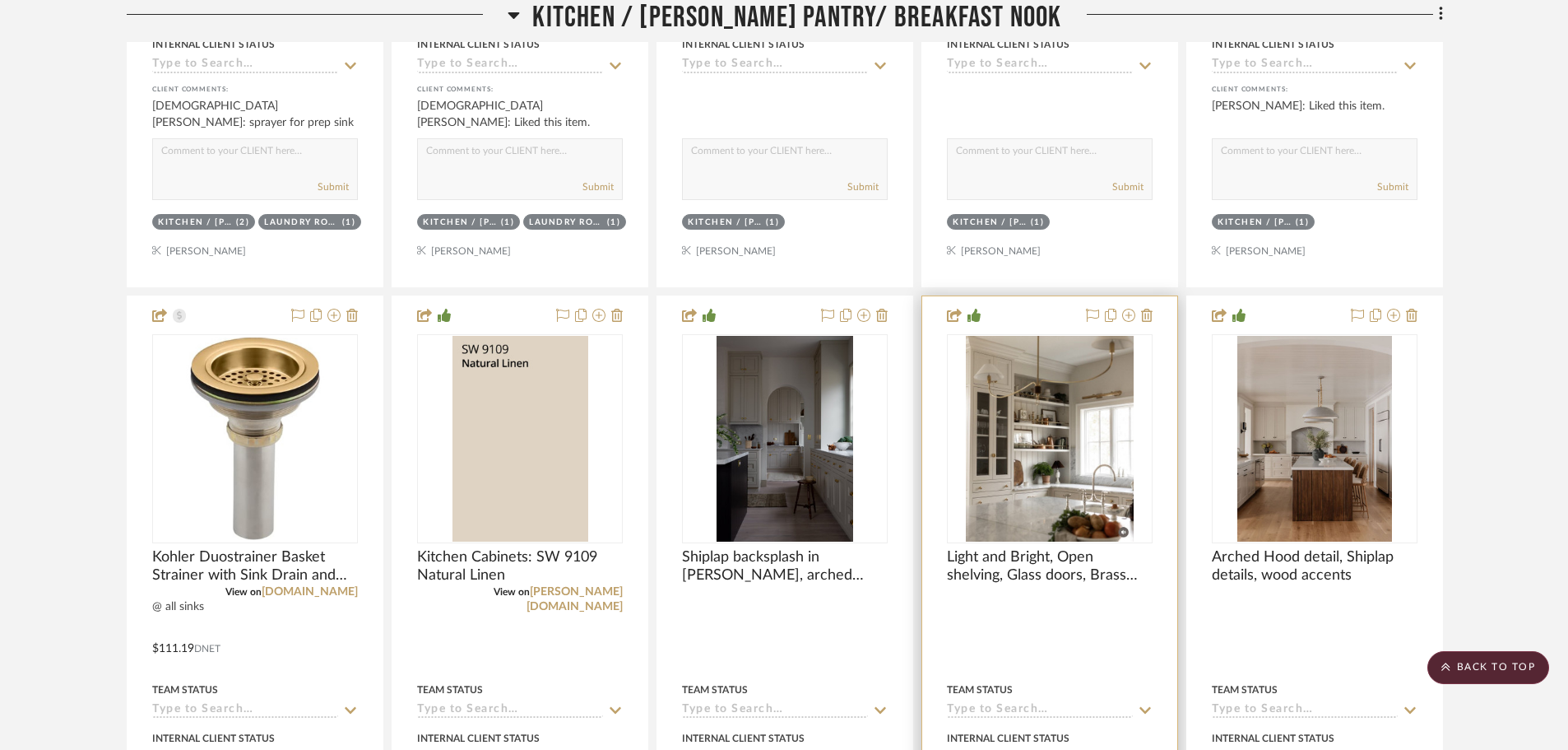
scroll to position [2939, 0]
